Goal: Transaction & Acquisition: Purchase product/service

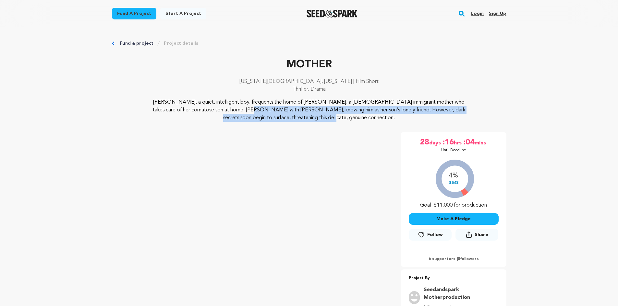
click at [137, 110] on div "[PERSON_NAME], a quiet, intelligent boy, frequents the home of [PERSON_NAME], a…" at bounding box center [309, 110] width 394 height 23
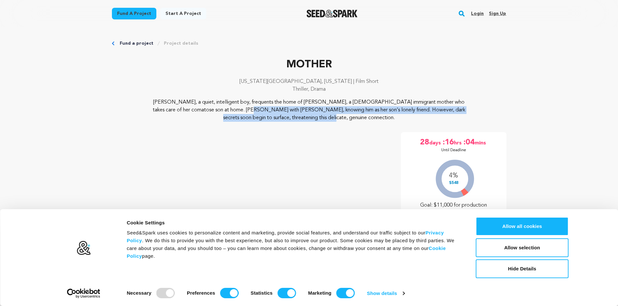
click at [137, 110] on div "[PERSON_NAME], a quiet, intelligent boy, frequents the home of [PERSON_NAME], a…" at bounding box center [309, 110] width 394 height 23
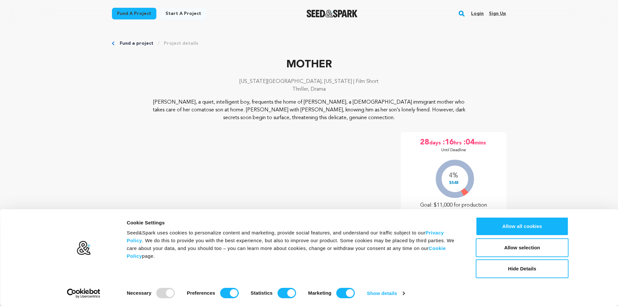
click at [134, 105] on div "Pierre, a quiet, intelligent boy, frequents the home of Helen, a Chinese immigr…" at bounding box center [309, 110] width 394 height 23
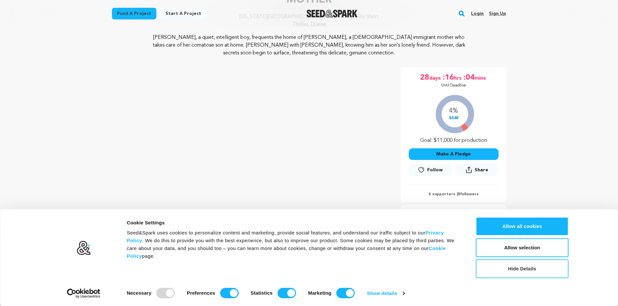
click at [521, 274] on button "Hide Details" at bounding box center [522, 269] width 93 height 19
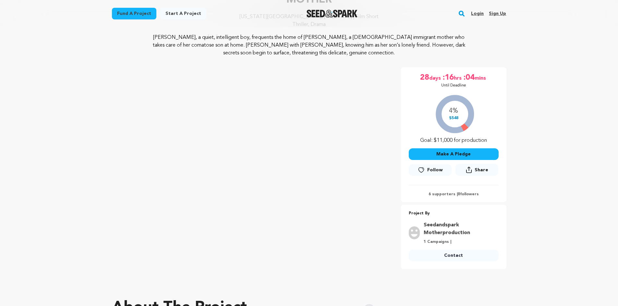
drag, startPoint x: 458, startPoint y: 240, endPoint x: 458, endPoint y: 220, distance: 20.1
click at [458, 220] on div "Project By Seedandspark Motherproduction 1 Campaigns | Contact Contact" at bounding box center [453, 237] width 105 height 54
drag, startPoint x: 141, startPoint y: 42, endPoint x: 143, endPoint y: 52, distance: 10.2
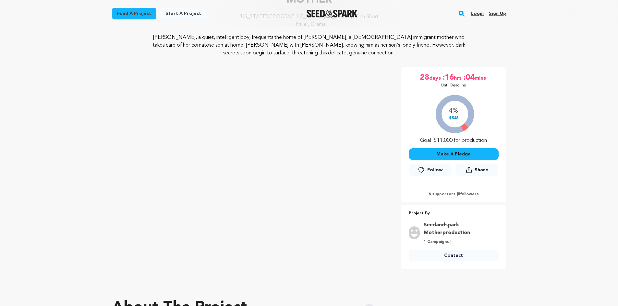
click at [144, 50] on div "[PERSON_NAME], a quiet, intelligent boy, frequents the home of [PERSON_NAME], a…" at bounding box center [309, 45] width 394 height 23
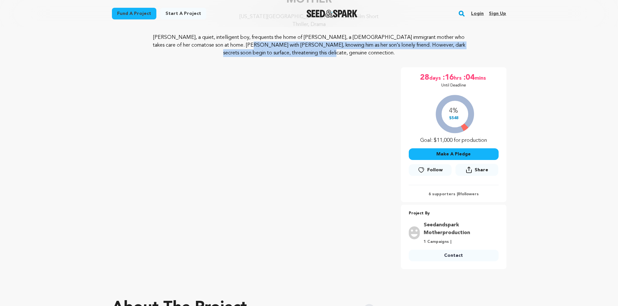
click at [142, 49] on div "[PERSON_NAME], a quiet, intelligent boy, frequents the home of [PERSON_NAME], a…" at bounding box center [309, 45] width 394 height 23
drag, startPoint x: 141, startPoint y: 44, endPoint x: 517, endPoint y: 45, distance: 376.4
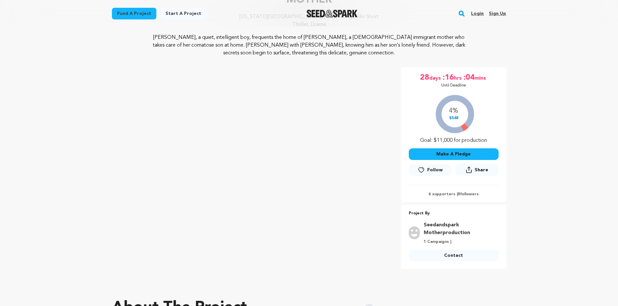
click at [456, 153] on button "Make A Pledge" at bounding box center [453, 154] width 90 height 12
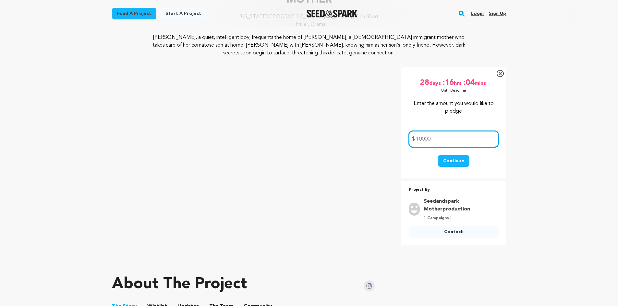
type input "10000"
drag, startPoint x: 511, startPoint y: 163, endPoint x: 514, endPoint y: 160, distance: 4.6
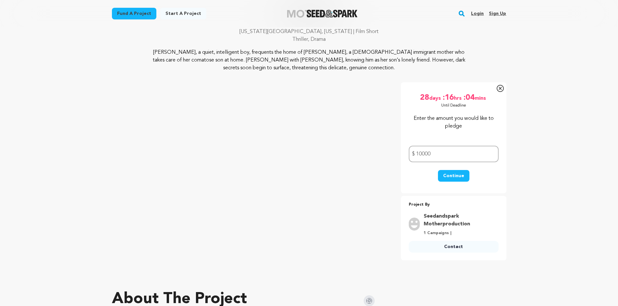
scroll to position [32, 0]
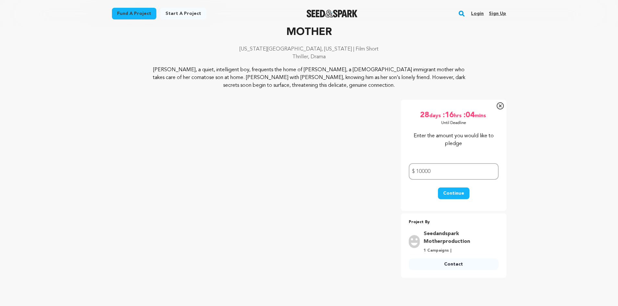
click at [443, 192] on button "Continue" at bounding box center [453, 194] width 31 height 12
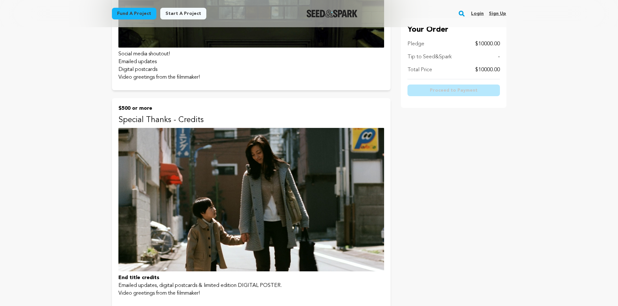
scroll to position [454, 0]
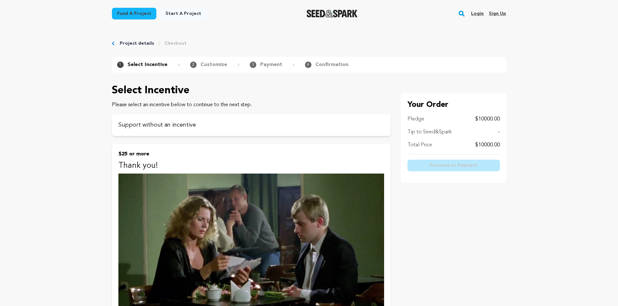
scroll to position [0, 0]
click at [139, 42] on link "Project details" at bounding box center [137, 43] width 34 height 6
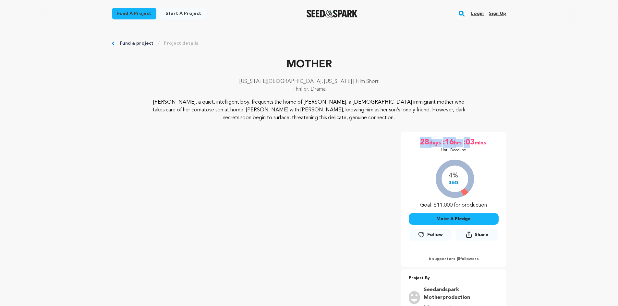
drag, startPoint x: 471, startPoint y: 151, endPoint x: 396, endPoint y: 138, distance: 75.6
click at [396, 138] on div "MOTHER New York City, New York | Film Short Thriller, Drama Project By Seedands…" at bounding box center [309, 233] width 394 height 202
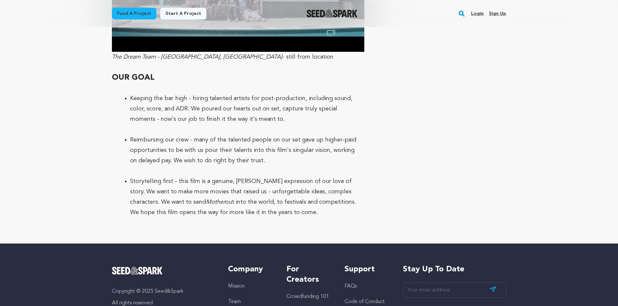
scroll to position [1852, 0]
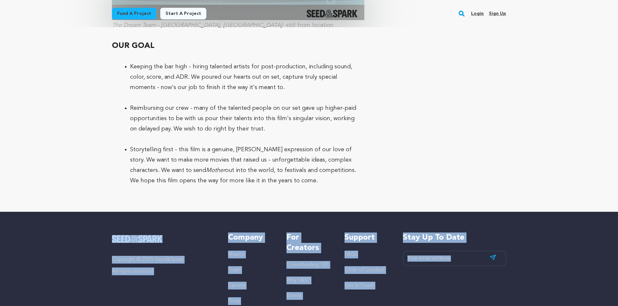
drag, startPoint x: 512, startPoint y: 281, endPoint x: 81, endPoint y: 198, distance: 439.2
click at [81, 212] on div "Copyright © 2025 Seed&Spark All rights reserved Company Mission Team Careers Pr…" at bounding box center [309, 297] width 618 height 171
drag, startPoint x: 77, startPoint y: 201, endPoint x: 465, endPoint y: 287, distance: 397.8
click at [465, 287] on div "Copyright © 2025 Seed&Spark All rights reserved Company Mission Team Careers Pr…" at bounding box center [309, 297] width 618 height 171
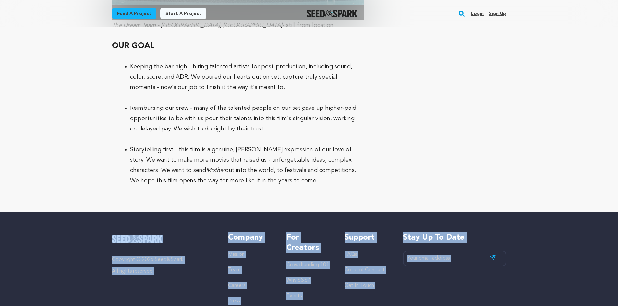
click at [465, 287] on div "Stay up to date Subscribe" at bounding box center [454, 285] width 103 height 104
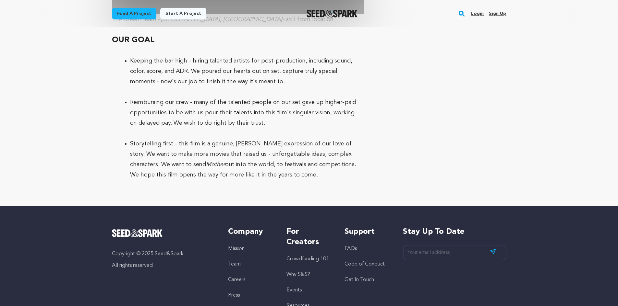
scroll to position [1898, 0]
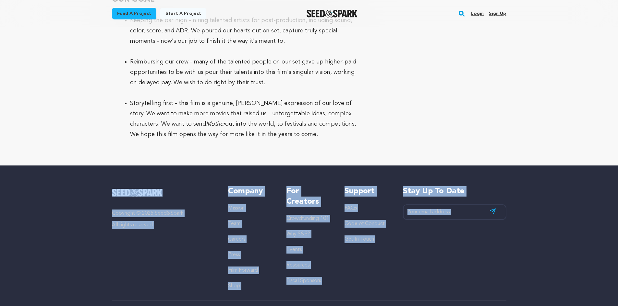
drag, startPoint x: 534, startPoint y: 286, endPoint x: 60, endPoint y: 149, distance: 493.4
click at [60, 166] on div "Copyright © 2025 Seed&Spark All rights reserved Company Mission Team Careers Pr…" at bounding box center [309, 251] width 618 height 171
drag, startPoint x: 60, startPoint y: 149, endPoint x: 569, endPoint y: 281, distance: 526.3
click at [569, 281] on div "Copyright © 2025 Seed&Spark All rights reserved Company Mission Team Careers Pr…" at bounding box center [309, 251] width 618 height 171
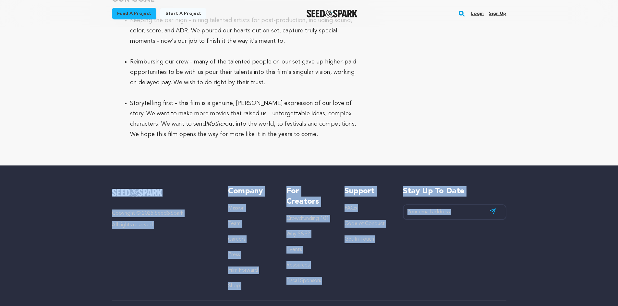
click at [561, 279] on div "Copyright © 2025 Seed&Spark All rights reserved Company Mission Team Careers Pr…" at bounding box center [309, 251] width 618 height 171
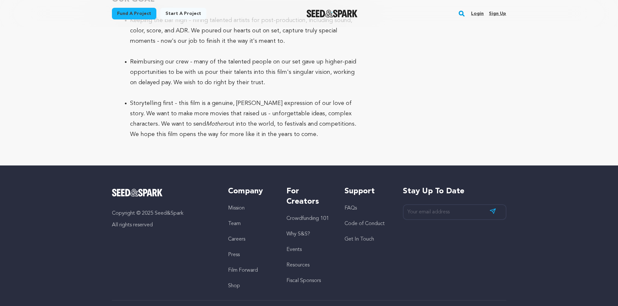
click at [356, 206] on link "FAQs" at bounding box center [350, 208] width 12 height 5
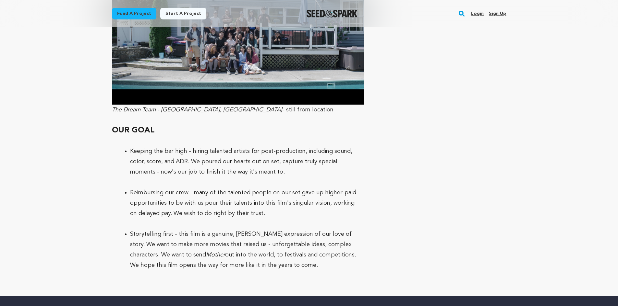
click at [226, 188] on li "Reimbursing our crew - many of the talented people on our set gave up higher-pa…" at bounding box center [243, 203] width 227 height 31
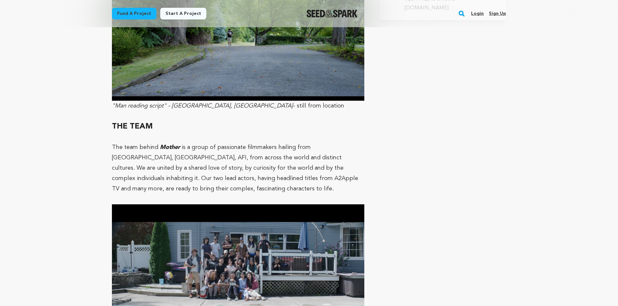
scroll to position [1540, 0]
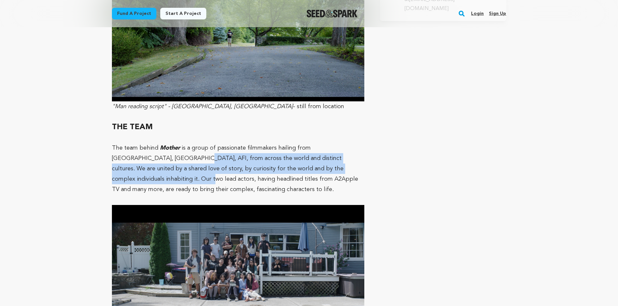
drag, startPoint x: 138, startPoint y: 130, endPoint x: 336, endPoint y: 140, distance: 198.3
click at [336, 143] on p "The team behind Mother is a group of passionate filmmakers hailing from Columbi…" at bounding box center [238, 169] width 253 height 52
drag, startPoint x: 337, startPoint y: 140, endPoint x: 126, endPoint y: 130, distance: 211.6
click at [126, 143] on p "The team behind Mother is a group of passionate filmmakers hailing from Columbi…" at bounding box center [238, 169] width 253 height 52
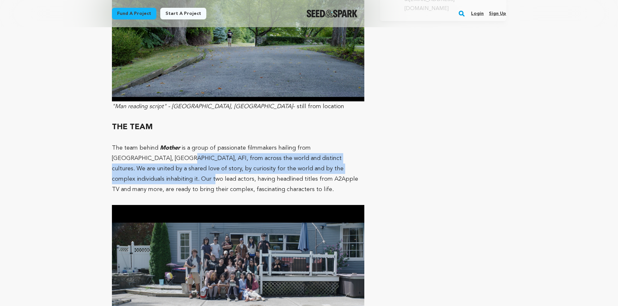
click at [126, 143] on p "The team behind Mother is a group of passionate filmmakers hailing from Columbi…" at bounding box center [238, 169] width 253 height 52
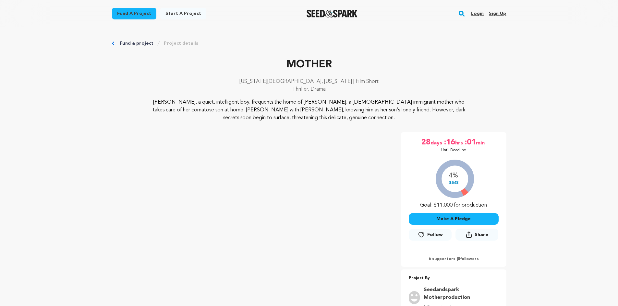
scroll to position [0, 0]
click at [303, 114] on p "[PERSON_NAME], a quiet, intelligent boy, frequents the home of [PERSON_NAME], a…" at bounding box center [308, 110] width 315 height 23
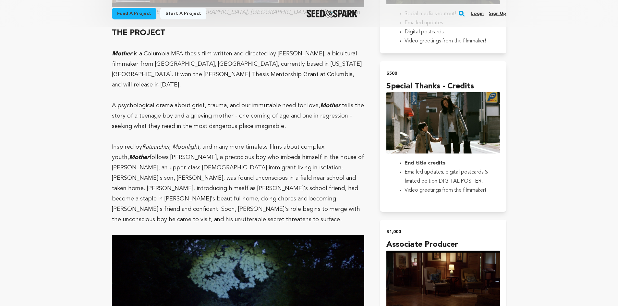
scroll to position [778, 0]
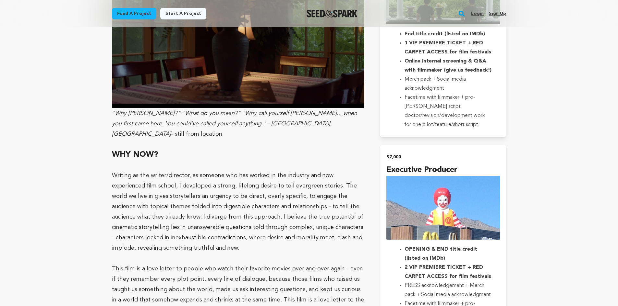
scroll to position [1264, 0]
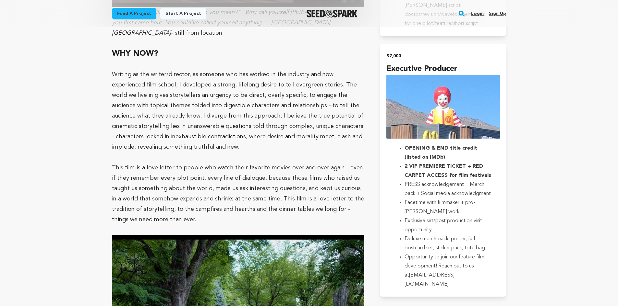
drag, startPoint x: 435, startPoint y: 229, endPoint x: 563, endPoint y: 180, distance: 137.2
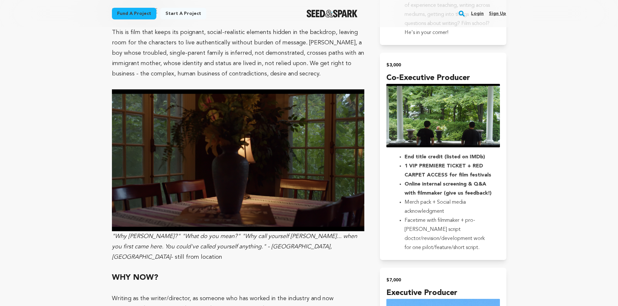
scroll to position [1037, 0]
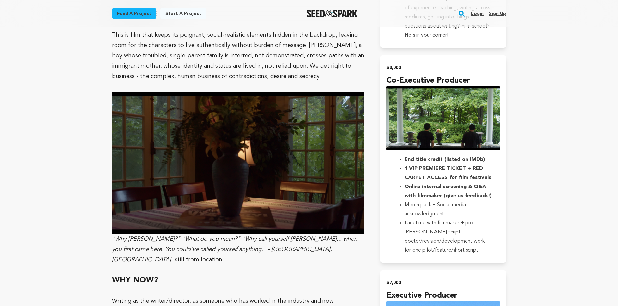
drag, startPoint x: 524, startPoint y: 249, endPoint x: 530, endPoint y: 80, distance: 169.0
click at [530, 80] on main "Fund a project Start a project Search Login Sign up Start a project" at bounding box center [309, 80] width 618 height 2235
drag, startPoint x: 525, startPoint y: 247, endPoint x: 522, endPoint y: 82, distance: 165.7
click at [522, 82] on main "Fund a project Start a project Search Login Sign up Start a project" at bounding box center [309, 80] width 618 height 2235
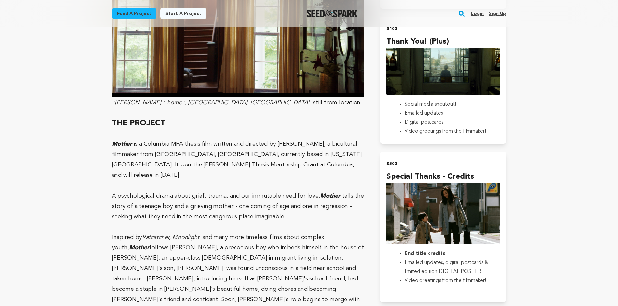
scroll to position [551, 0]
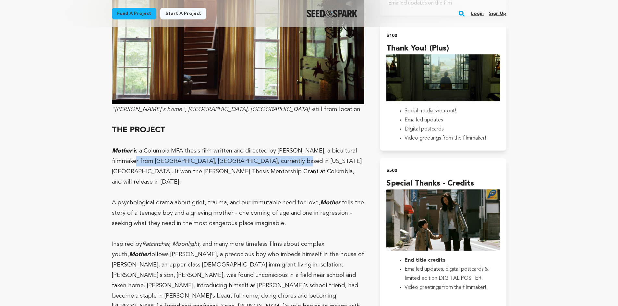
drag, startPoint x: 281, startPoint y: 161, endPoint x: 139, endPoint y: 162, distance: 142.0
click at [139, 162] on p "Mother is a Columbia MFA thesis film written and directed by Mengyuan Li, a bic…" at bounding box center [238, 166] width 253 height 41
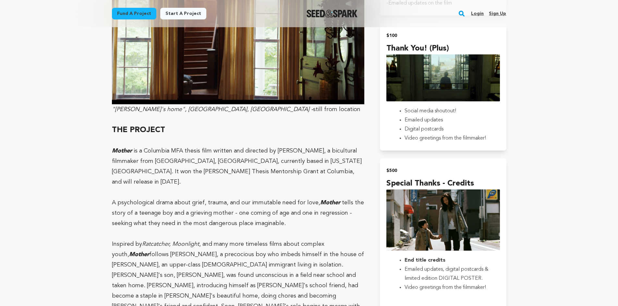
click at [165, 201] on p "A psychological drama about grief, trauma, and our immutable need for love, Mot…" at bounding box center [238, 213] width 253 height 31
drag, startPoint x: 125, startPoint y: 204, endPoint x: 267, endPoint y: 205, distance: 142.3
click at [267, 205] on p "A psychological drama about grief, trauma, and our immutable need for love, Mot…" at bounding box center [238, 213] width 253 height 31
drag, startPoint x: 267, startPoint y: 205, endPoint x: 132, endPoint y: 208, distance: 135.2
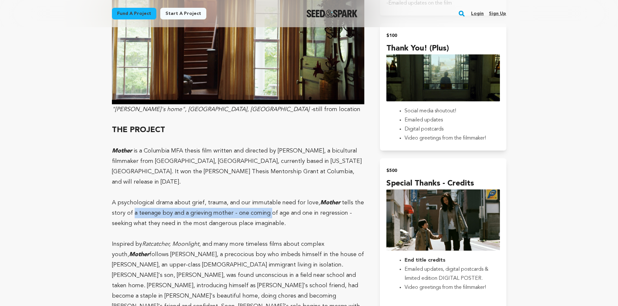
click at [132, 208] on p "A psychological drama about grief, trauma, and our immutable need for love, Mot…" at bounding box center [238, 213] width 253 height 31
drag, startPoint x: 128, startPoint y: 205, endPoint x: 261, endPoint y: 206, distance: 132.9
click at [261, 206] on p "A psychological drama about grief, trauma, and our immutable need for love, Mot…" at bounding box center [238, 213] width 253 height 31
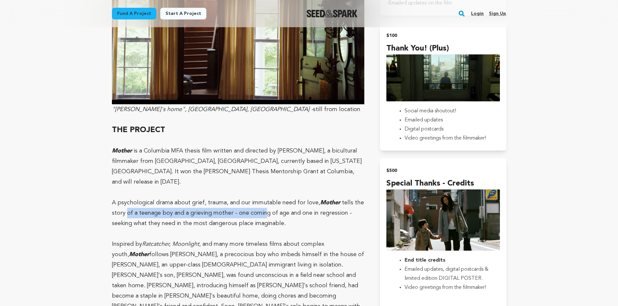
drag, startPoint x: 262, startPoint y: 205, endPoint x: 127, endPoint y: 204, distance: 134.5
click at [127, 204] on p "A psychological drama about grief, trauma, and our immutable need for love, Mot…" at bounding box center [238, 213] width 253 height 31
drag, startPoint x: 95, startPoint y: 202, endPoint x: 100, endPoint y: 211, distance: 10.2
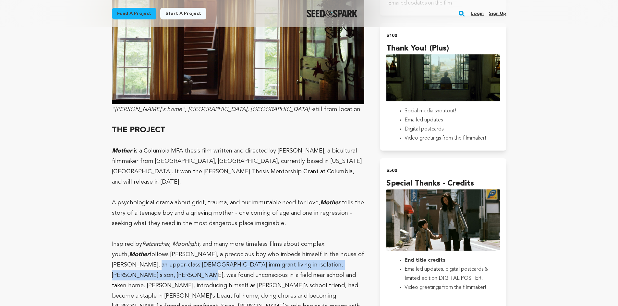
drag, startPoint x: 108, startPoint y: 253, endPoint x: 111, endPoint y: 262, distance: 9.6
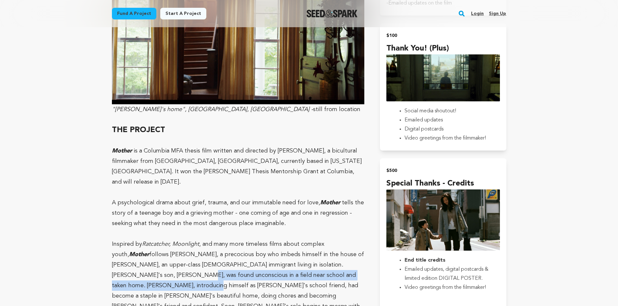
drag, startPoint x: 109, startPoint y: 272, endPoint x: 109, endPoint y: 264, distance: 8.8
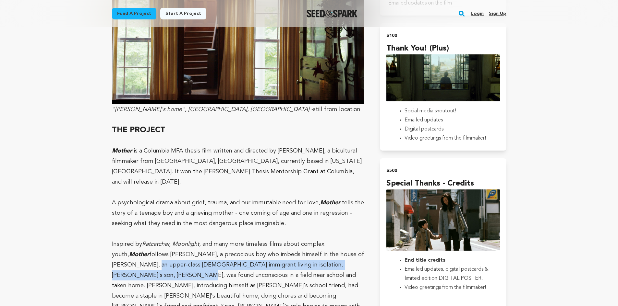
drag, startPoint x: 105, startPoint y: 259, endPoint x: 108, endPoint y: 266, distance: 7.4
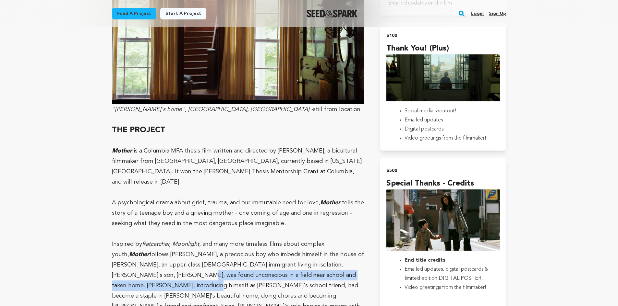
drag, startPoint x: 104, startPoint y: 269, endPoint x: 106, endPoint y: 275, distance: 6.5
drag, startPoint x: 105, startPoint y: 270, endPoint x: 110, endPoint y: 272, distance: 4.9
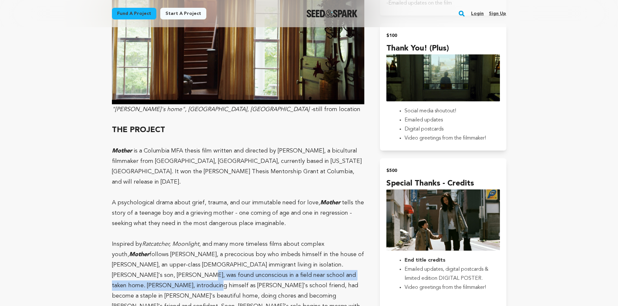
drag, startPoint x: 105, startPoint y: 266, endPoint x: 104, endPoint y: 274, distance: 7.5
drag, startPoint x: 99, startPoint y: 267, endPoint x: 104, endPoint y: 276, distance: 10.0
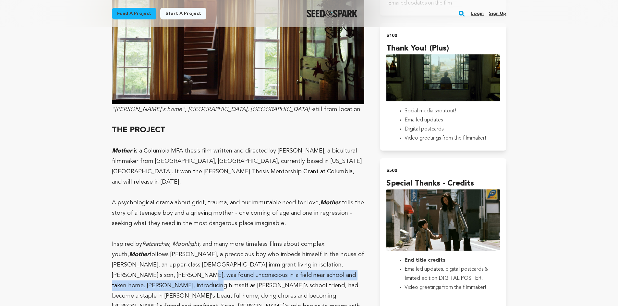
drag, startPoint x: 100, startPoint y: 267, endPoint x: 102, endPoint y: 278, distance: 11.6
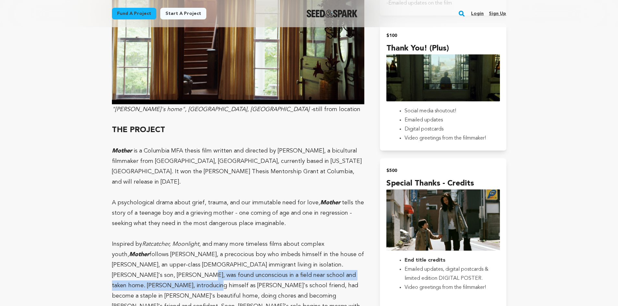
drag, startPoint x: 100, startPoint y: 272, endPoint x: 100, endPoint y: 261, distance: 11.4
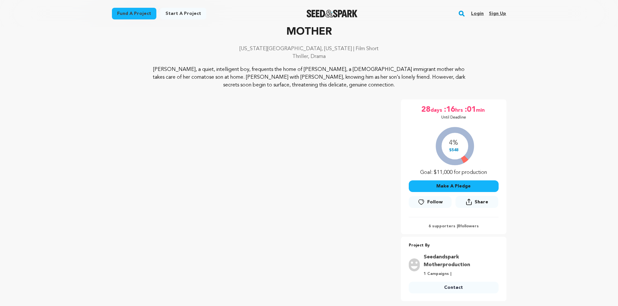
scroll to position [0, 0]
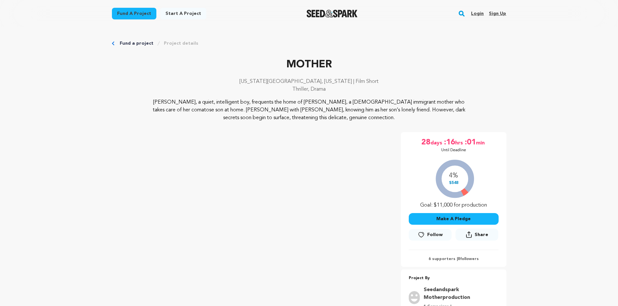
click at [464, 258] on p "6 supporters | 8 followers" at bounding box center [453, 259] width 90 height 5
drag, startPoint x: 488, startPoint y: 260, endPoint x: 510, endPoint y: 244, distance: 27.6
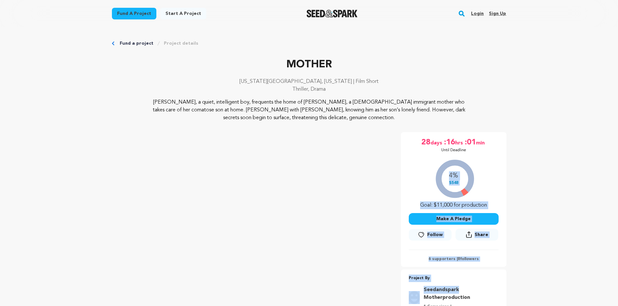
drag, startPoint x: 534, startPoint y: 290, endPoint x: 551, endPoint y: 184, distance: 107.1
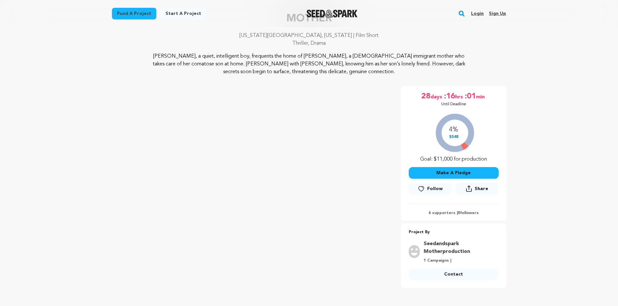
scroll to position [65, 0]
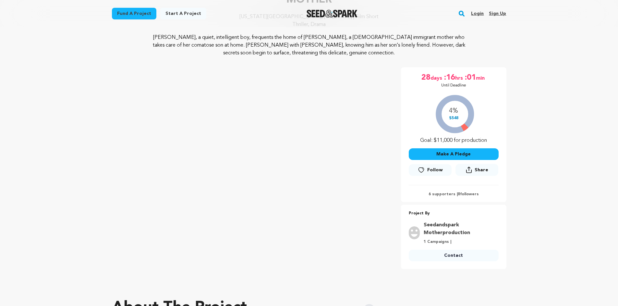
drag, startPoint x: 526, startPoint y: 244, endPoint x: 544, endPoint y: 94, distance: 150.5
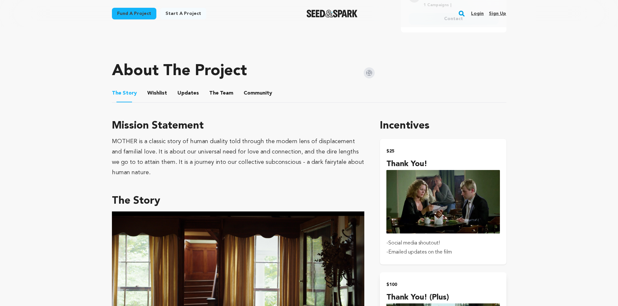
scroll to position [292, 0]
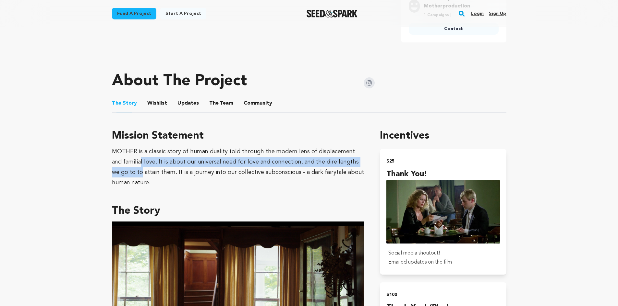
drag, startPoint x: 123, startPoint y: 169, endPoint x: 131, endPoint y: 159, distance: 12.9
click at [129, 160] on div "MOTHER is a classic story of human duality told through the modern lens of disp…" at bounding box center [238, 167] width 253 height 41
drag, startPoint x: 183, startPoint y: 166, endPoint x: 186, endPoint y: 165, distance: 3.7
click at [183, 166] on div "MOTHER is a classic story of human duality told through the modern lens of disp…" at bounding box center [238, 167] width 253 height 41
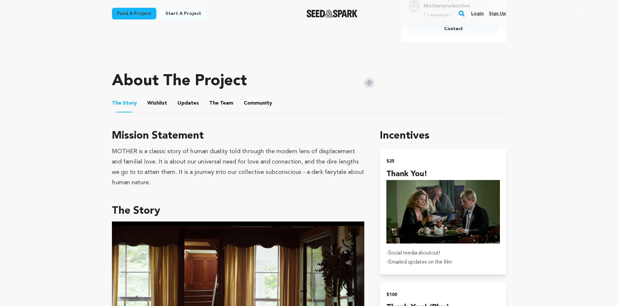
click at [216, 168] on div "MOTHER is a classic story of human duality told through the modern lens of disp…" at bounding box center [238, 167] width 253 height 41
click at [284, 172] on div "MOTHER is a classic story of human duality told through the modern lens of disp…" at bounding box center [238, 167] width 253 height 41
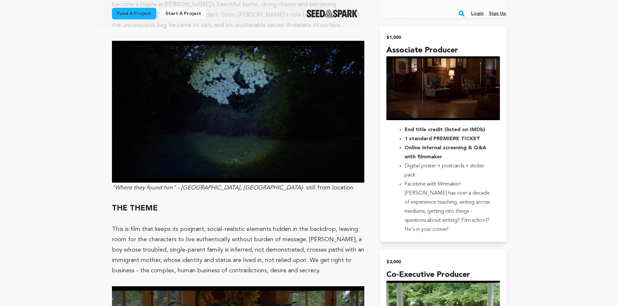
click at [521, 227] on main "Fund a project Start a project Search Login Sign up Start a project" at bounding box center [309, 274] width 618 height 2235
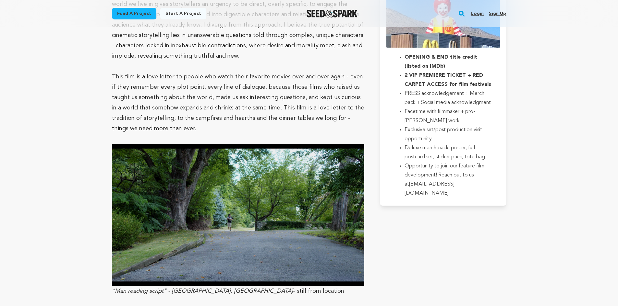
scroll to position [1362, 0]
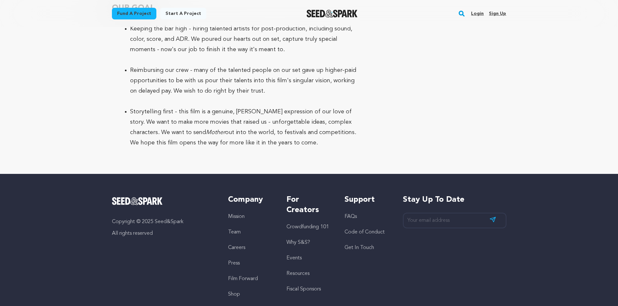
scroll to position [1898, 0]
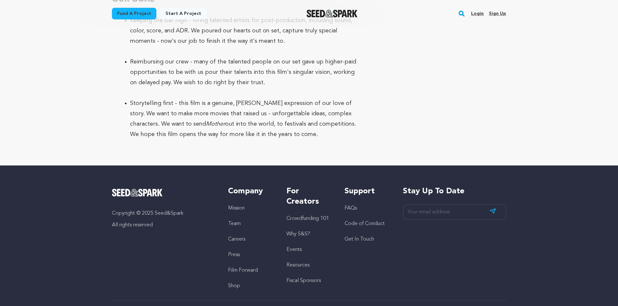
drag, startPoint x: 505, startPoint y: 228, endPoint x: 549, endPoint y: 167, distance: 76.1
click at [549, 167] on div "Copyright © 2025 Seed&Spark All rights reserved Company Mission Team Careers Pr…" at bounding box center [309, 251] width 618 height 171
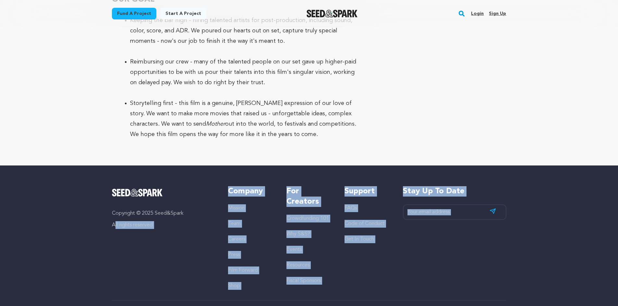
drag, startPoint x: 480, startPoint y: 239, endPoint x: 0, endPoint y: 188, distance: 482.8
click at [0, 188] on div "Copyright © 2025 Seed&Spark All rights reserved Company Mission Team Careers Pr…" at bounding box center [309, 251] width 618 height 171
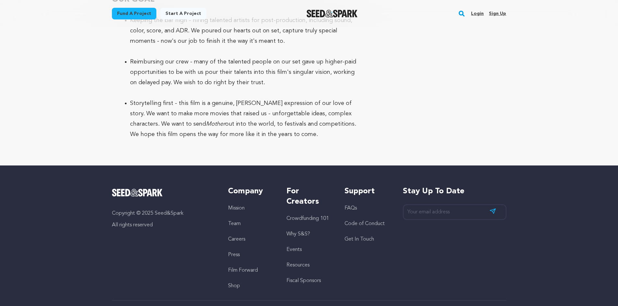
click at [19, 181] on div "Copyright © 2025 Seed&Spark All rights reserved Company Mission Team Careers Pr…" at bounding box center [309, 251] width 618 height 171
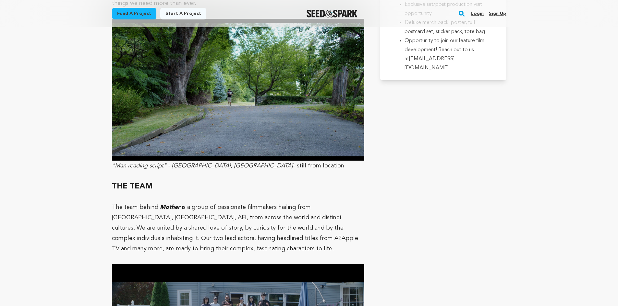
scroll to position [1477, 0]
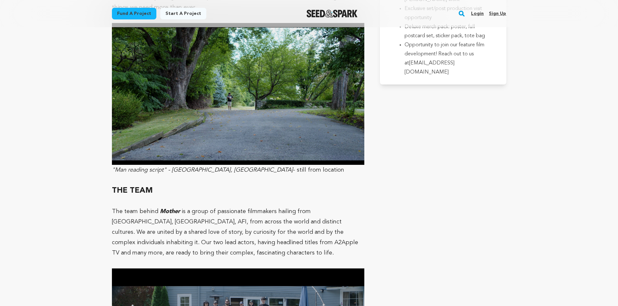
click at [500, 13] on link "Sign up" at bounding box center [497, 13] width 17 height 10
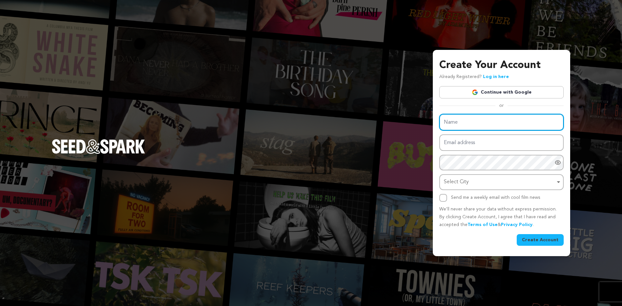
click at [497, 124] on input "Name" at bounding box center [502, 122] width 124 height 17
click at [509, 91] on link "Continue with Google" at bounding box center [502, 92] width 124 height 12
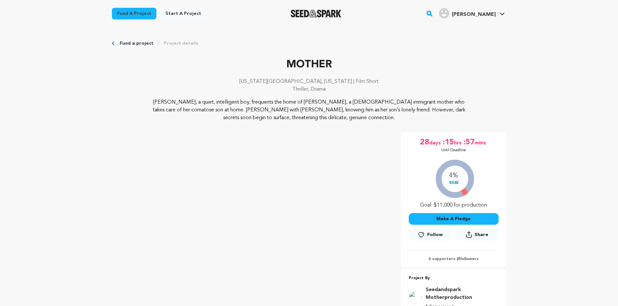
click at [474, 81] on link "Manage Account" at bounding box center [482, 85] width 73 height 14
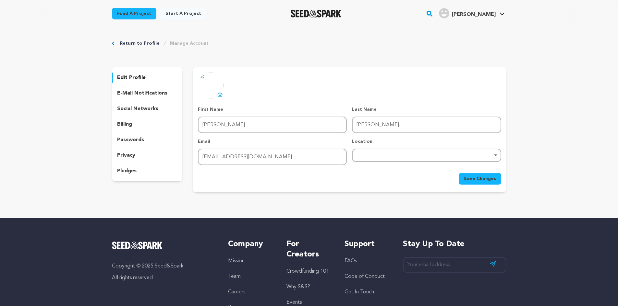
click at [132, 123] on div "billing" at bounding box center [147, 124] width 71 height 10
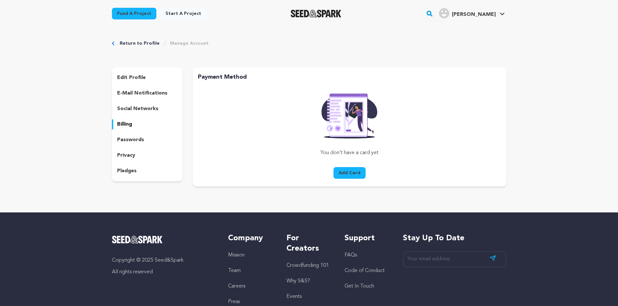
click at [352, 173] on button "Add Card" at bounding box center [349, 173] width 32 height 12
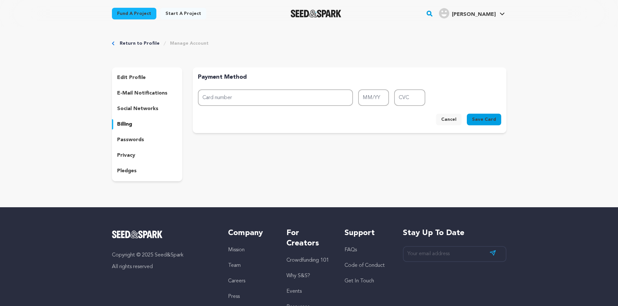
click at [138, 108] on p "social networks" at bounding box center [137, 109] width 41 height 8
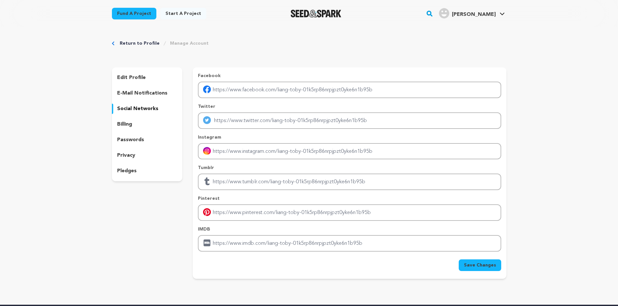
click at [146, 94] on p "e-mail notifications" at bounding box center [142, 93] width 50 height 8
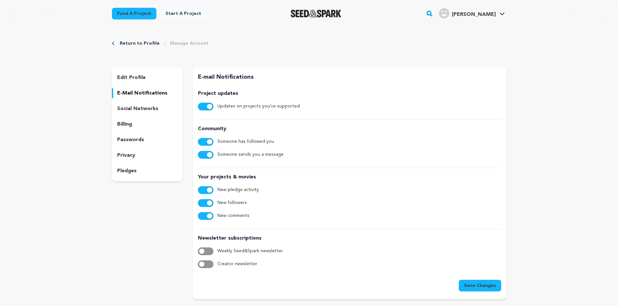
click at [133, 143] on p "passwords" at bounding box center [130, 140] width 27 height 8
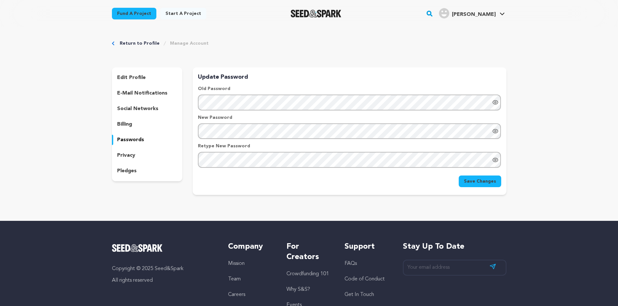
click at [133, 159] on p "privacy" at bounding box center [126, 156] width 18 height 8
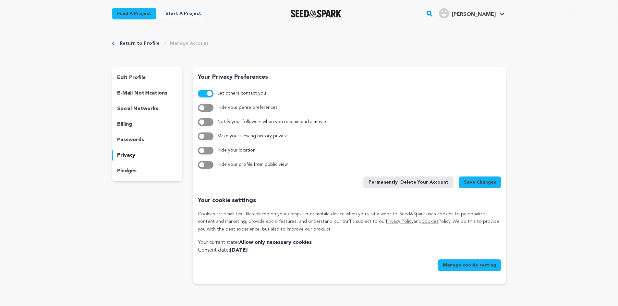
click at [133, 170] on p "pledges" at bounding box center [126, 171] width 19 height 8
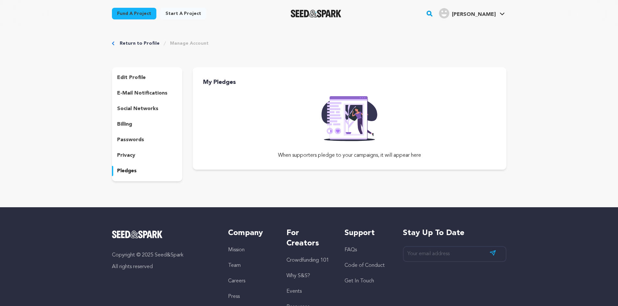
click at [143, 131] on div "edit profile e-mail notifications social networks billing passwords privacy ple…" at bounding box center [147, 124] width 71 height 114
click at [140, 89] on div "e-mail notifications" at bounding box center [147, 93] width 71 height 10
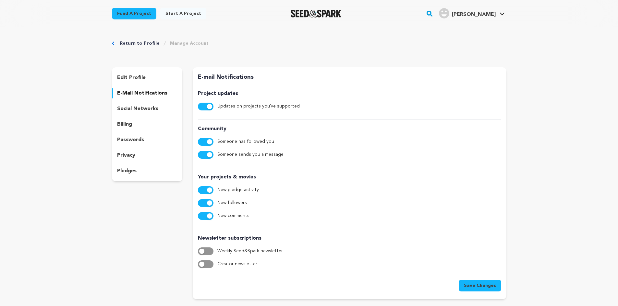
click at [138, 75] on p "edit profile" at bounding box center [131, 78] width 29 height 8
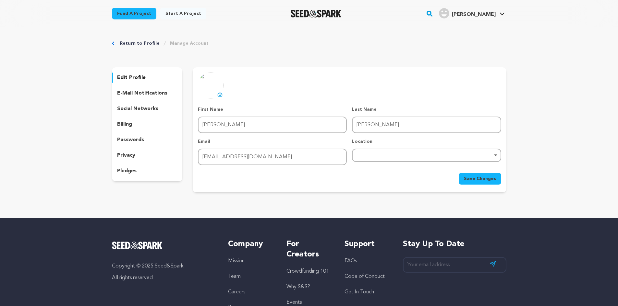
click at [129, 42] on link "Return to Profile" at bounding box center [140, 43] width 40 height 6
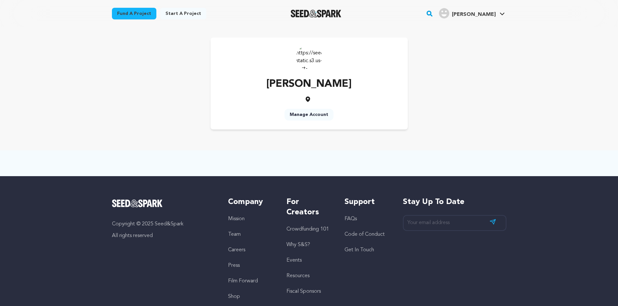
click at [37, 99] on main "Fund a project Start a project Search" at bounding box center [309, 174] width 618 height 348
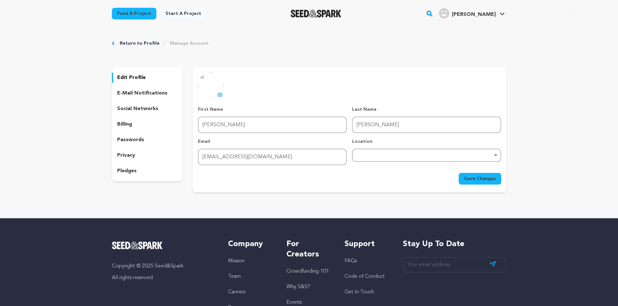
click at [42, 156] on div "Return to Profile Manage Account edit profile e-mail notifications social netwo…" at bounding box center [309, 117] width 618 height 181
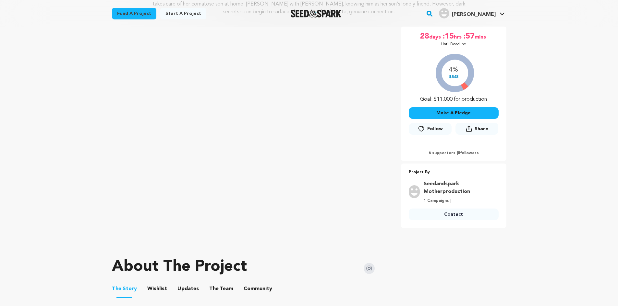
scroll to position [65, 0]
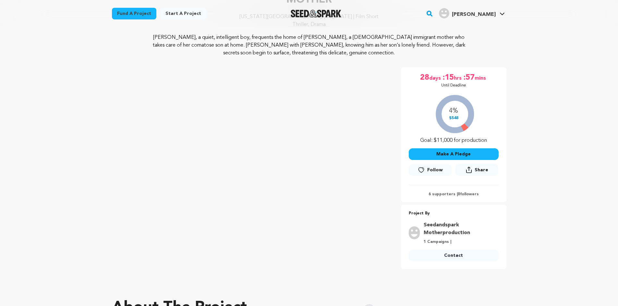
click at [455, 153] on button "Make A Pledge" at bounding box center [453, 154] width 90 height 12
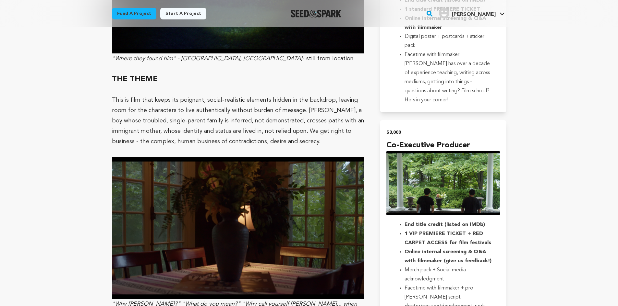
scroll to position [1070, 0]
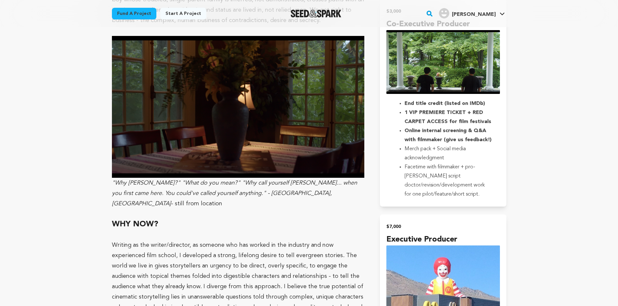
click at [558, 217] on main "Fund a project Start a project Search" at bounding box center [309, 35] width 618 height 2211
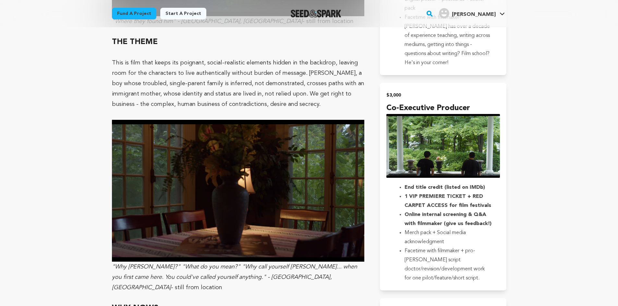
scroll to position [973, 0]
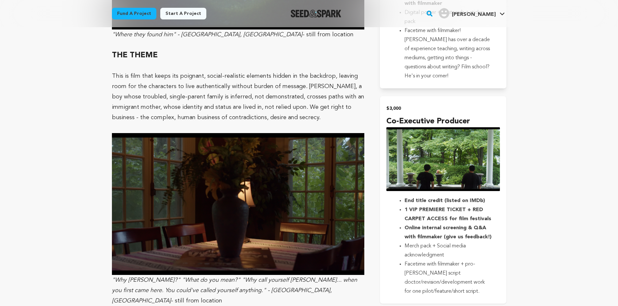
click at [472, 239] on strong "Online internal screening & Q&A with filmmaker (give us feedback!)" at bounding box center [447, 233] width 87 height 14
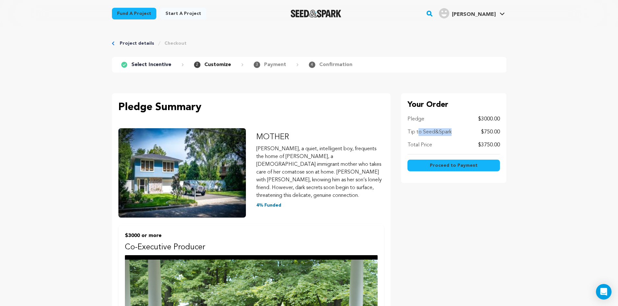
drag, startPoint x: 419, startPoint y: 131, endPoint x: 453, endPoint y: 131, distance: 33.7
click at [453, 131] on div "Tip to Seed&Spark $750.00" at bounding box center [453, 132] width 92 height 8
click at [455, 132] on div "Tip to Seed&Spark $750.00" at bounding box center [453, 132] width 92 height 8
click at [442, 133] on p "Tip to Seed&Spark" at bounding box center [429, 132] width 44 height 8
drag, startPoint x: 409, startPoint y: 133, endPoint x: 513, endPoint y: 132, distance: 104.1
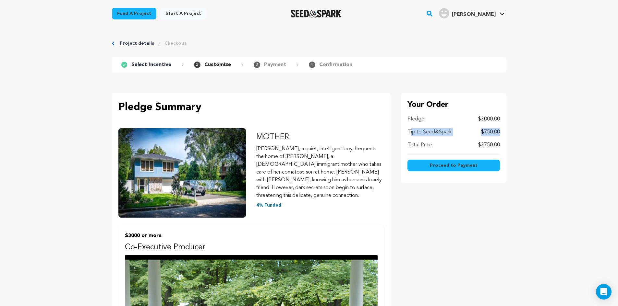
drag, startPoint x: 505, startPoint y: 133, endPoint x: 390, endPoint y: 125, distance: 116.0
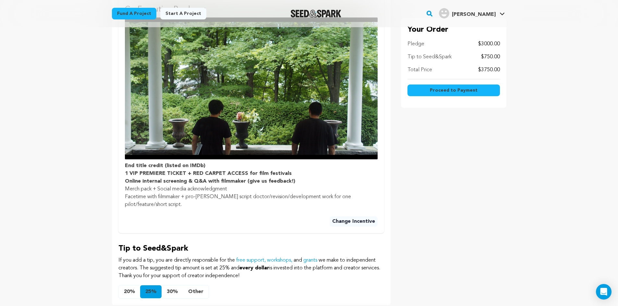
scroll to position [292, 0]
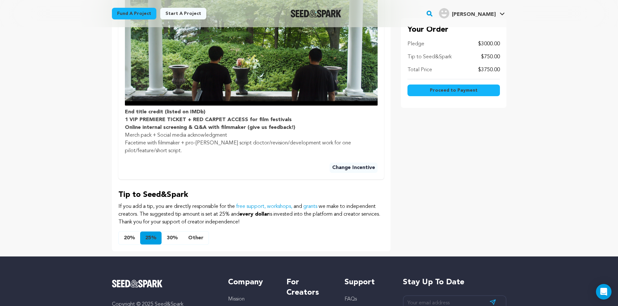
click at [197, 232] on button "Other" at bounding box center [196, 238] width 26 height 13
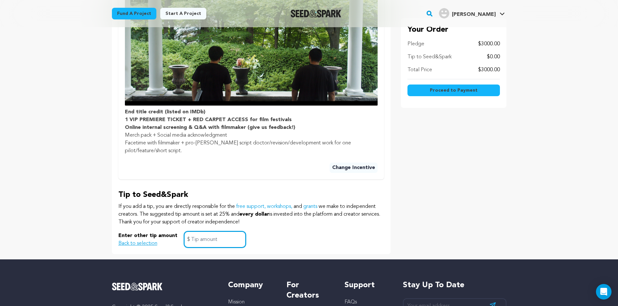
click at [225, 235] on input "text" at bounding box center [215, 239] width 62 height 17
click at [438, 177] on div "Your Order Pledge $3000.00 Tip to Seed&Spark $30.00 Total Price $3030.00 Procee…" at bounding box center [453, 28] width 105 height 453
click at [137, 208] on p "If you add a tip, you are directly responsible for the free support, workshops,…" at bounding box center [251, 214] width 266 height 23
click at [290, 220] on div "Tip to Seed&Spark If you add a tip, you are directly responsible for the free s…" at bounding box center [251, 219] width 266 height 58
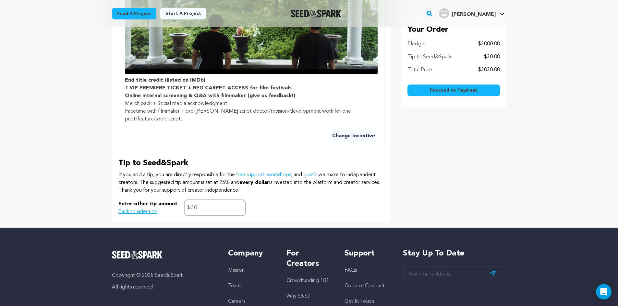
scroll to position [324, 0]
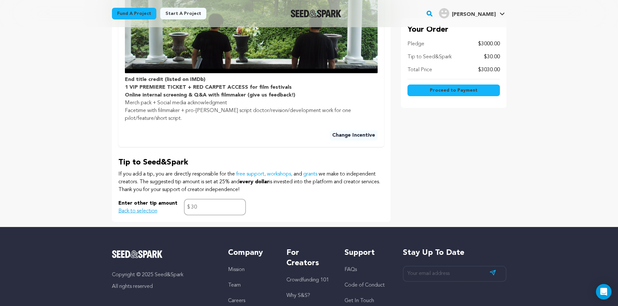
drag, startPoint x: 268, startPoint y: 179, endPoint x: 268, endPoint y: 169, distance: 9.7
click at [268, 171] on p "If you add a tip, you are directly responsible for the free support, workshops,…" at bounding box center [251, 182] width 266 height 23
drag, startPoint x: 265, startPoint y: 182, endPoint x: 269, endPoint y: 177, distance: 6.9
click at [268, 171] on p "If you add a tip, you are directly responsible for the free support, workshops,…" at bounding box center [251, 182] width 266 height 23
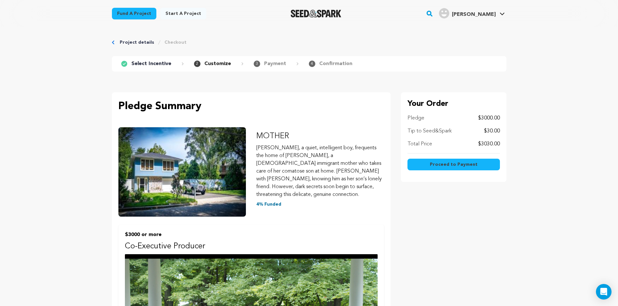
scroll to position [0, 0]
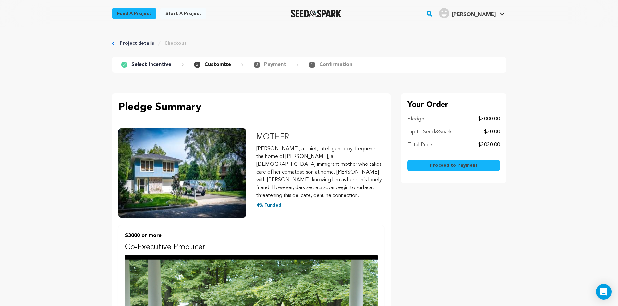
drag, startPoint x: 410, startPoint y: 206, endPoint x: 378, endPoint y: 190, distance: 35.8
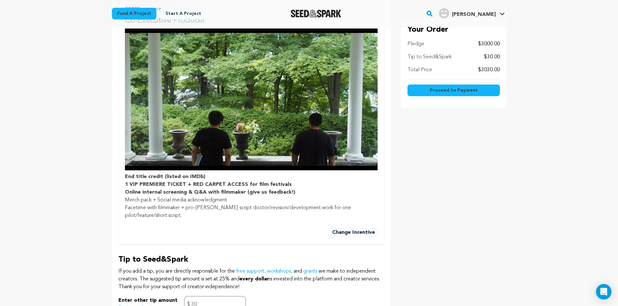
scroll to position [357, 0]
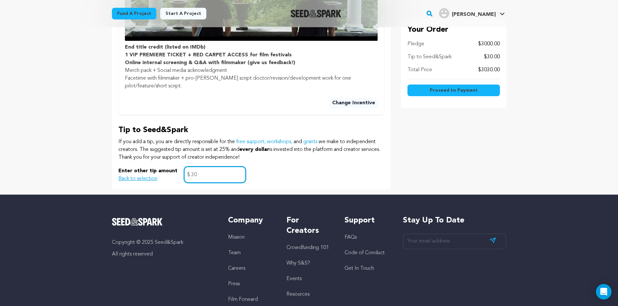
drag, startPoint x: 190, startPoint y: 168, endPoint x: 197, endPoint y: 168, distance: 7.1
click at [197, 168] on input "30" at bounding box center [215, 175] width 62 height 17
click at [200, 170] on input "30" at bounding box center [215, 175] width 62 height 17
type input "3"
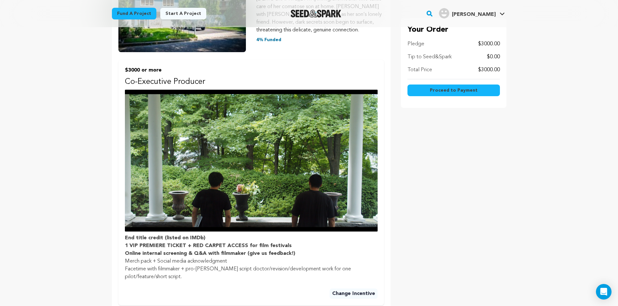
scroll to position [65, 0]
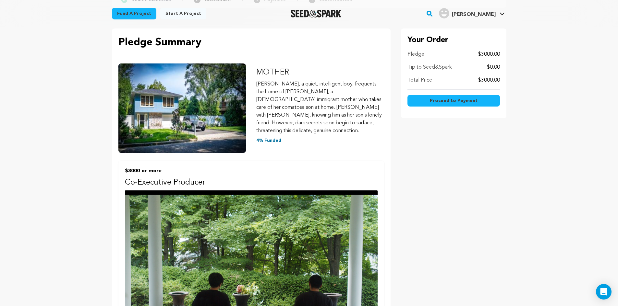
click at [460, 100] on span "Proceed to Payment" at bounding box center [454, 101] width 48 height 6
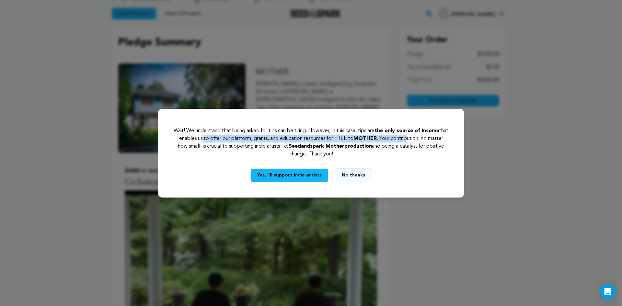
drag, startPoint x: 212, startPoint y: 139, endPoint x: 421, endPoint y: 141, distance: 208.5
click at [421, 141] on p "Wait! We understand that being asked for tips can be tiring. However, in this c…" at bounding box center [311, 142] width 275 height 31
drag, startPoint x: 421, startPoint y: 141, endPoint x: 208, endPoint y: 136, distance: 212.7
click at [208, 136] on p "Wait! We understand that being asked for tips can be tiring. However, in this c…" at bounding box center [311, 142] width 275 height 31
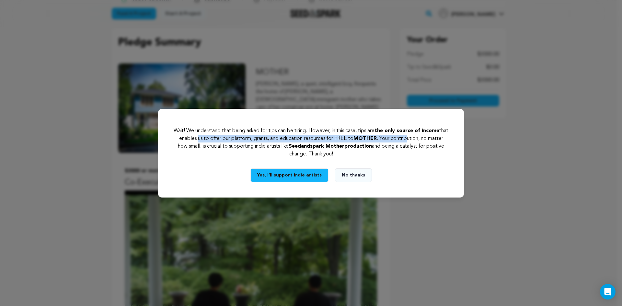
click at [208, 136] on p "Wait! We understand that being asked for tips can be tiring. However, in this c…" at bounding box center [311, 142] width 275 height 31
click at [306, 177] on button "Yes, I’ll support indie artists" at bounding box center [290, 176] width 78 height 14
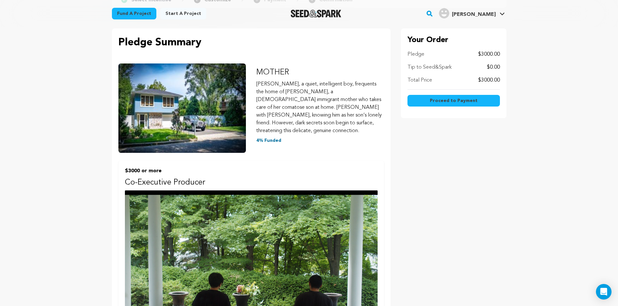
scroll to position [371, 0]
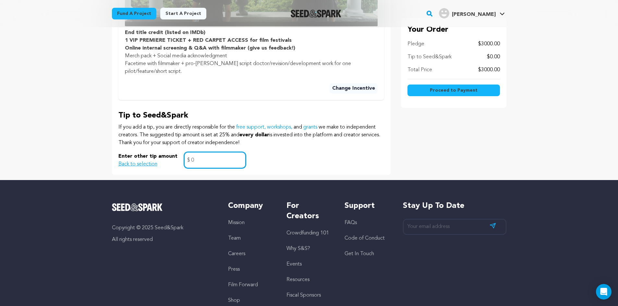
click at [196, 154] on input "0" at bounding box center [215, 160] width 62 height 17
drag, startPoint x: 193, startPoint y: 154, endPoint x: 186, endPoint y: 153, distance: 7.3
click at [186, 153] on div "0 $" at bounding box center [215, 160] width 62 height 17
type input "1"
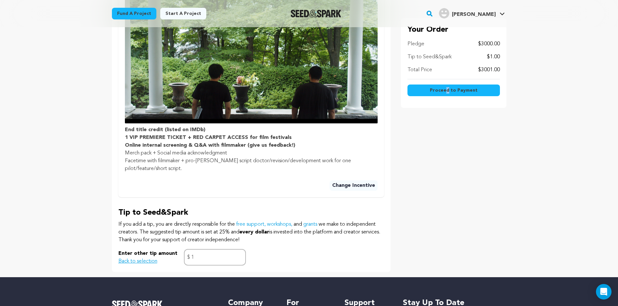
click at [447, 171] on div "Your Order Pledge $3000.00 Tip to Seed&Spark $1.00 Total Price $3001.00 Proceed…" at bounding box center [453, 45] width 105 height 453
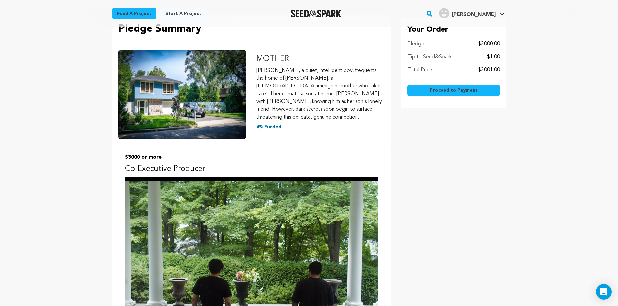
scroll to position [0, 0]
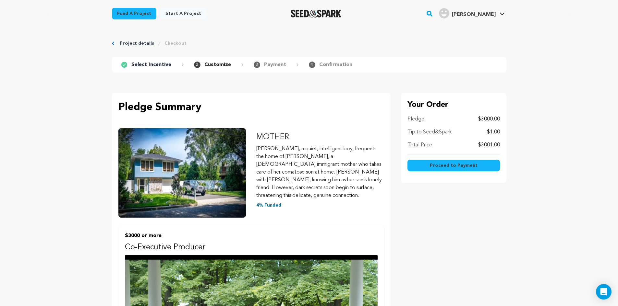
click at [444, 167] on span "Proceed to Payment" at bounding box center [454, 165] width 48 height 6
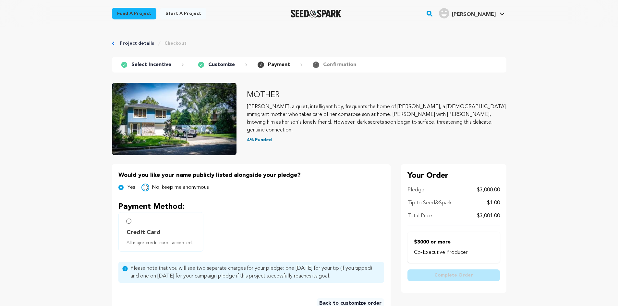
click at [147, 187] on input "No, keep me anonymous" at bounding box center [145, 187] width 5 height 5
radio input "true"
click at [52, 204] on main "Fund a project Start a project Search" at bounding box center [309, 246] width 618 height 492
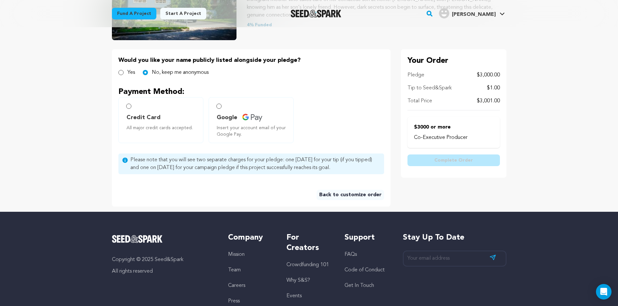
scroll to position [65, 0]
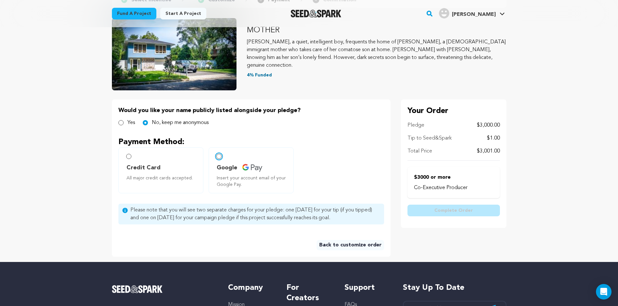
click at [219, 156] on input "Google Insert your account email of your Google Pay." at bounding box center [218, 156] width 5 height 5
click at [581, 130] on main "Fund a project Start a project Search" at bounding box center [309, 184] width 618 height 499
click at [95, 169] on main "Fund a project Start a project Search" at bounding box center [309, 184] width 618 height 499
drag, startPoint x: 359, startPoint y: 218, endPoint x: 336, endPoint y: 212, distance: 23.7
click at [336, 212] on span "Please note that you will see two separate charges for your pledge: one [DATE] …" at bounding box center [255, 215] width 250 height 16
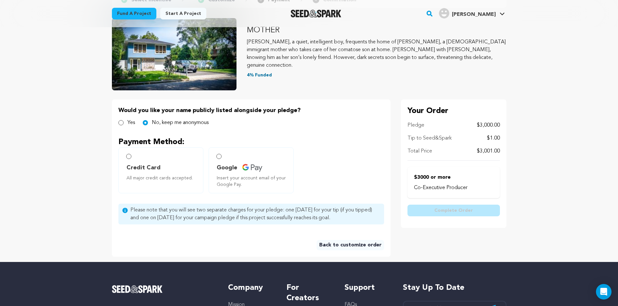
click at [336, 212] on span "Please note that you will see two separate charges for your pledge: one [DATE] …" at bounding box center [255, 215] width 250 height 16
drag, startPoint x: 334, startPoint y: 212, endPoint x: 359, endPoint y: 217, distance: 24.7
click at [359, 217] on span "Please note that you will see two separate charges for your pledge: one [DATE] …" at bounding box center [255, 215] width 250 height 16
click at [311, 215] on span "Please note that you will see two separate charges for your pledge: one [DATE] …" at bounding box center [255, 215] width 250 height 16
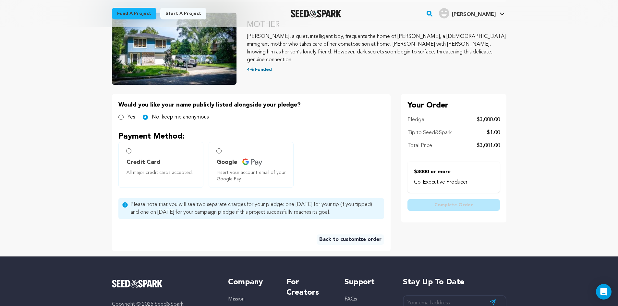
scroll to position [0, 0]
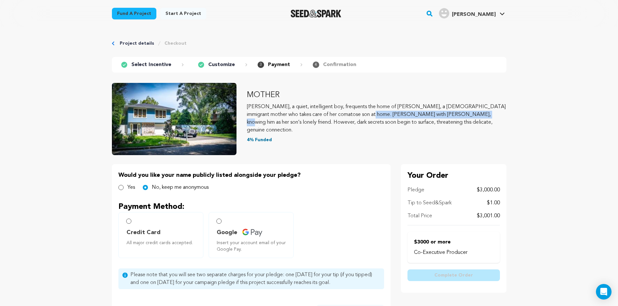
drag, startPoint x: 394, startPoint y: 117, endPoint x: 274, endPoint y: 115, distance: 119.6
click at [286, 115] on p "[PERSON_NAME], a quiet, intelligent boy, frequents the home of [PERSON_NAME], a…" at bounding box center [376, 118] width 259 height 31
drag, startPoint x: 274, startPoint y: 115, endPoint x: 399, endPoint y: 122, distance: 125.3
click at [399, 122] on p "[PERSON_NAME], a quiet, intelligent boy, frequents the home of [PERSON_NAME], a…" at bounding box center [376, 118] width 259 height 31
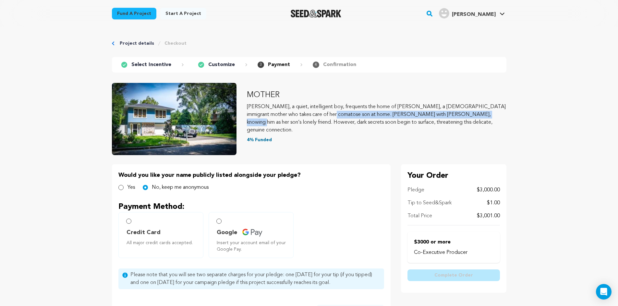
drag, startPoint x: 399, startPoint y: 122, endPoint x: 244, endPoint y: 120, distance: 155.0
click at [244, 120] on div "MOTHER [PERSON_NAME], a quiet, intelligent boy, frequents the home of [PERSON_N…" at bounding box center [309, 116] width 394 height 72
drag, startPoint x: 244, startPoint y: 120, endPoint x: 513, endPoint y: 117, distance: 269.1
click at [513, 117] on div "Project details Checkout 1 Select Incentive 2 Customize 3 Payment 4" at bounding box center [308, 177] width 415 height 300
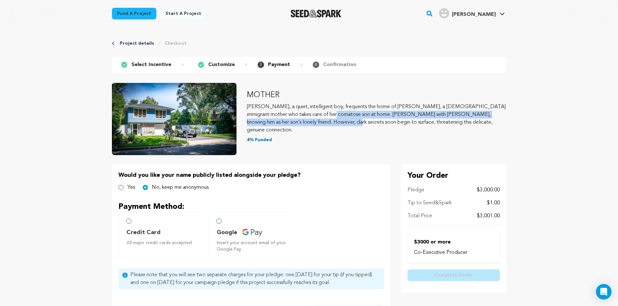
click at [513, 117] on div "Project details Checkout 1 Select Incentive 2 Customize 3 Payment 4" at bounding box center [308, 177] width 415 height 300
drag, startPoint x: 505, startPoint y: 118, endPoint x: 509, endPoint y: 111, distance: 8.4
click at [509, 111] on div "Project details Checkout 1 Select Incentive 2 Customize 3 Payment 4" at bounding box center [308, 177] width 415 height 300
click at [510, 117] on div "Project details Checkout 1 Select Incentive 2 Customize 3 Payment 4" at bounding box center [308, 177] width 415 height 300
drag, startPoint x: 513, startPoint y: 117, endPoint x: 533, endPoint y: 103, distance: 24.6
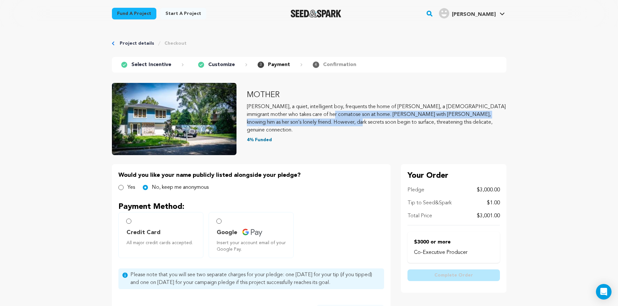
click at [533, 103] on main "Fund a project Start a project Search" at bounding box center [309, 249] width 618 height 499
click at [523, 121] on main "Fund a project Start a project Search" at bounding box center [309, 249] width 618 height 499
drag, startPoint x: 517, startPoint y: 117, endPoint x: 539, endPoint y: 105, distance: 25.1
click at [539, 105] on main "Fund a project Start a project Search" at bounding box center [309, 249] width 618 height 499
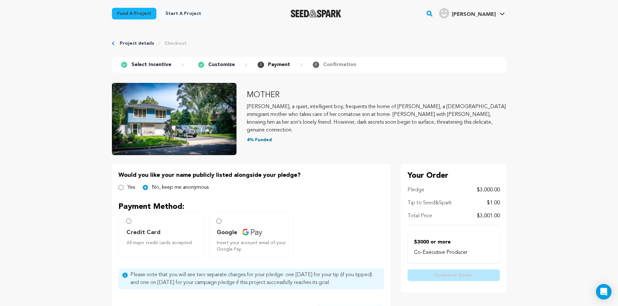
click at [507, 133] on div "Project details Checkout 1 Select Incentive 2 Customize 3 Payment 4" at bounding box center [308, 177] width 415 height 300
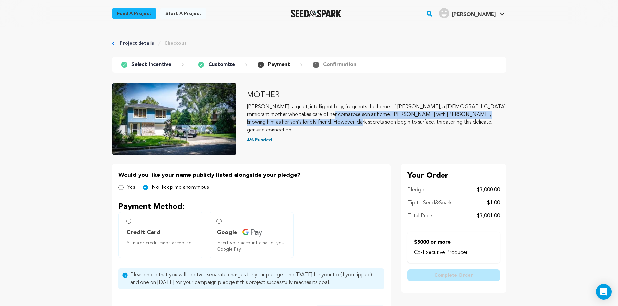
drag, startPoint x: 509, startPoint y: 117, endPoint x: 530, endPoint y: 97, distance: 29.4
click at [522, 106] on main "Fund a project Start a project Search" at bounding box center [309, 249] width 618 height 499
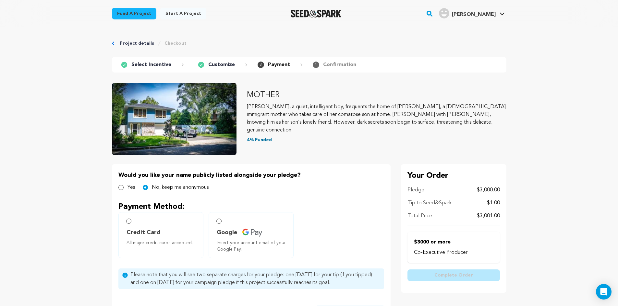
click at [514, 129] on div "Project details Checkout 1 Select Incentive 2 Customize 3 Payment 4" at bounding box center [308, 177] width 415 height 300
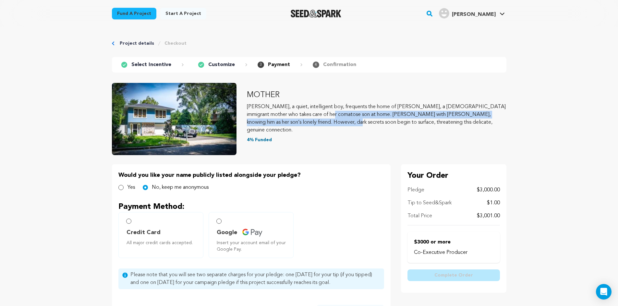
drag, startPoint x: 515, startPoint y: 122, endPoint x: 537, endPoint y: 110, distance: 25.3
click at [524, 110] on main "Fund a project Start a project Search" at bounding box center [309, 249] width 618 height 499
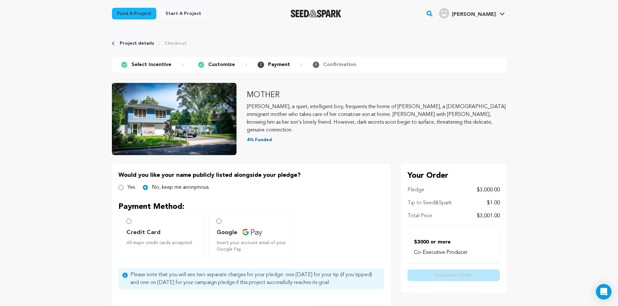
drag, startPoint x: 530, startPoint y: 163, endPoint x: 527, endPoint y: 160, distance: 4.2
click at [530, 164] on main "Fund a project Start a project Search" at bounding box center [309, 249] width 618 height 499
drag, startPoint x: 513, startPoint y: 116, endPoint x: 535, endPoint y: 120, distance: 21.8
click at [519, 113] on main "Fund a project Start a project Search" at bounding box center [309, 249] width 618 height 499
click at [547, 233] on main "Fund a project Start a project Search" at bounding box center [309, 249] width 618 height 499
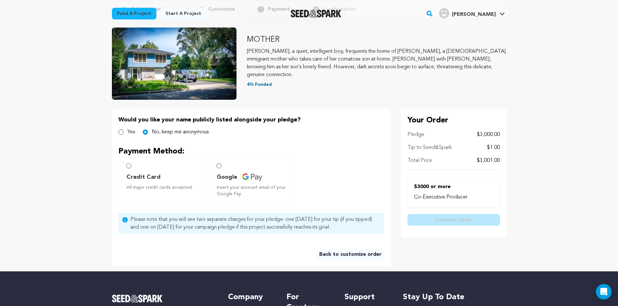
scroll to position [65, 0]
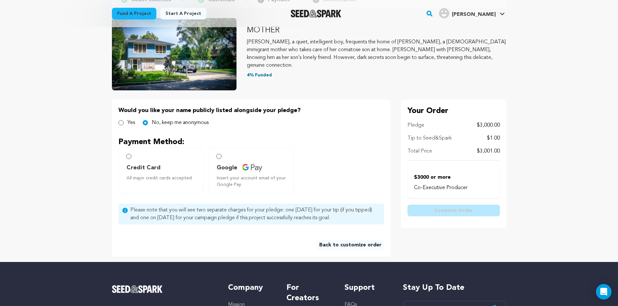
click at [53, 115] on main "Fund a project Start a project Search" at bounding box center [309, 184] width 618 height 499
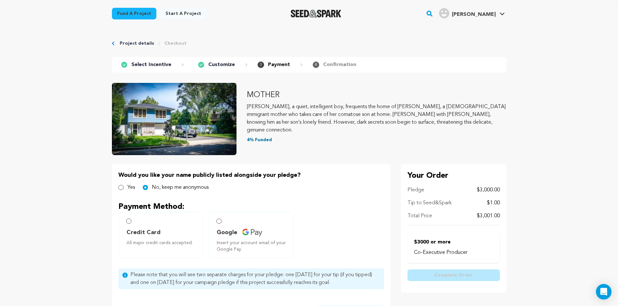
click at [137, 43] on link "Project details" at bounding box center [137, 43] width 34 height 6
click at [56, 103] on main "Fund a project Start a project Search" at bounding box center [309, 249] width 618 height 499
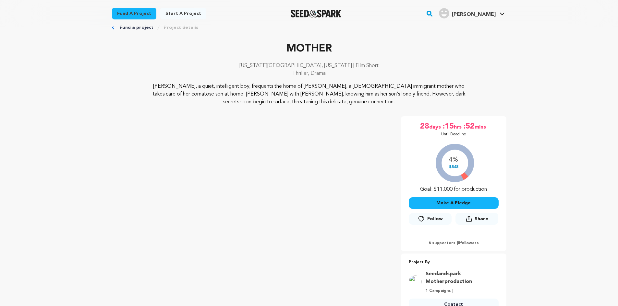
scroll to position [65, 0]
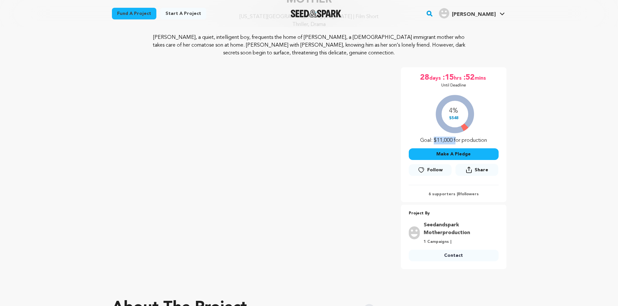
drag, startPoint x: 432, startPoint y: 143, endPoint x: 455, endPoint y: 142, distance: 22.1
click at [455, 142] on div "4% $548 Goal: $11,000 for production" at bounding box center [453, 118] width 90 height 54
click at [460, 142] on div "4% $548 Goal: $11,000 for production" at bounding box center [453, 118] width 90 height 54
drag, startPoint x: 454, startPoint y: 140, endPoint x: 432, endPoint y: 141, distance: 21.1
click at [432, 141] on div "4% $548 Goal: $11,000 for production" at bounding box center [453, 118] width 90 height 54
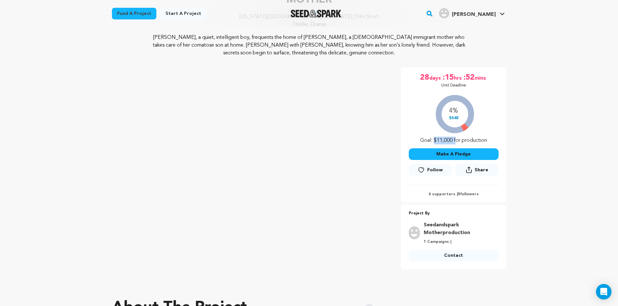
click at [432, 141] on div "4% $548 Goal: $11,000 for production" at bounding box center [453, 118] width 90 height 54
drag, startPoint x: 432, startPoint y: 141, endPoint x: 453, endPoint y: 141, distance: 20.8
click at [453, 141] on div "4% $548 Goal: $11,000 for production" at bounding box center [453, 118] width 90 height 54
click at [454, 140] on div "4% $548 Goal: $11,000 for production" at bounding box center [453, 118] width 90 height 54
drag, startPoint x: 454, startPoint y: 140, endPoint x: 432, endPoint y: 142, distance: 22.1
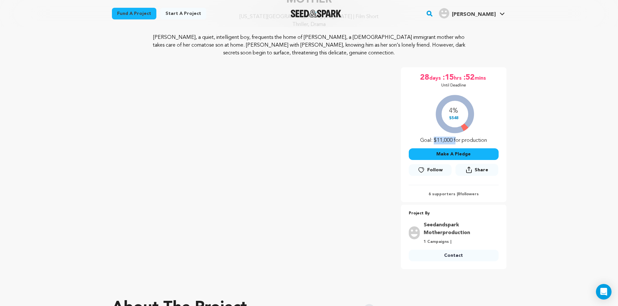
click at [432, 142] on div "4% $548 Goal: $11,000 for production" at bounding box center [453, 118] width 90 height 54
drag, startPoint x: 437, startPoint y: 141, endPoint x: 452, endPoint y: 139, distance: 15.0
click at [452, 139] on div "4% $548 Goal: $11,000 for production" at bounding box center [453, 118] width 90 height 54
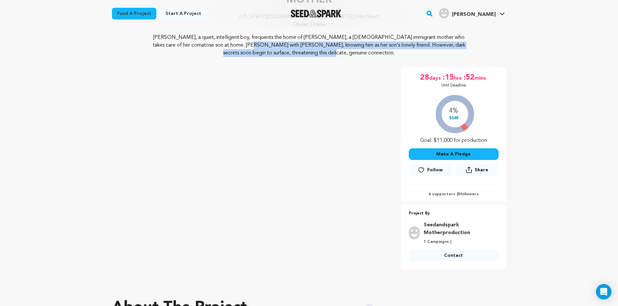
drag, startPoint x: 145, startPoint y: 48, endPoint x: 141, endPoint y: 50, distance: 4.5
click at [148, 50] on div "[PERSON_NAME], a quiet, intelligent boy, frequents the home of [PERSON_NAME], a…" at bounding box center [309, 45] width 394 height 23
click at [139, 49] on div "[PERSON_NAME], a quiet, intelligent boy, frequents the home of [PERSON_NAME], a…" at bounding box center [309, 45] width 394 height 23
drag, startPoint x: 141, startPoint y: 48, endPoint x: 146, endPoint y: 50, distance: 4.6
click at [146, 50] on div "[PERSON_NAME], a quiet, intelligent boy, frequents the home of [PERSON_NAME], a…" at bounding box center [309, 45] width 394 height 23
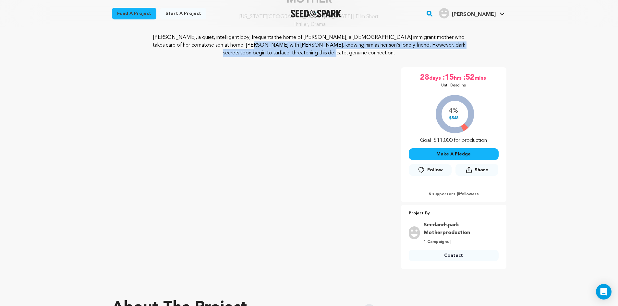
click at [146, 50] on div "[PERSON_NAME], a quiet, intelligent boy, frequents the home of [PERSON_NAME], a…" at bounding box center [309, 45] width 394 height 23
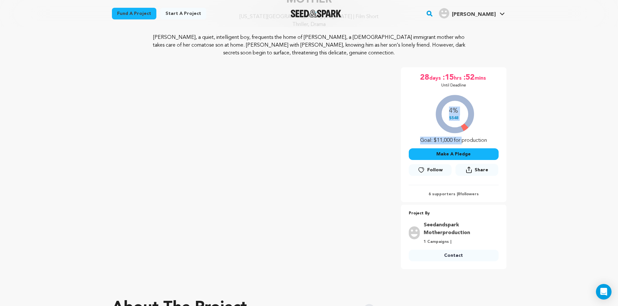
drag, startPoint x: 431, startPoint y: 138, endPoint x: 463, endPoint y: 140, distance: 32.1
click at [463, 140] on div "4% $548 Goal: $11,000 for production" at bounding box center [453, 118] width 90 height 54
click at [462, 140] on div "4% $548 Goal: $11,000 for production" at bounding box center [453, 118] width 90 height 54
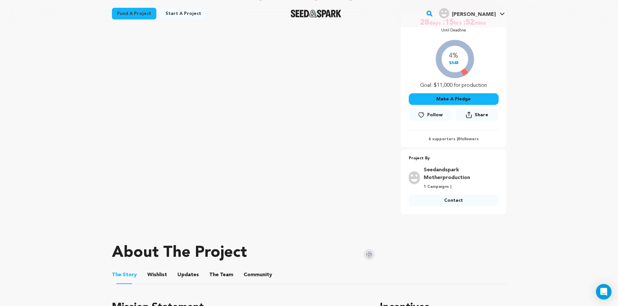
scroll to position [0, 0]
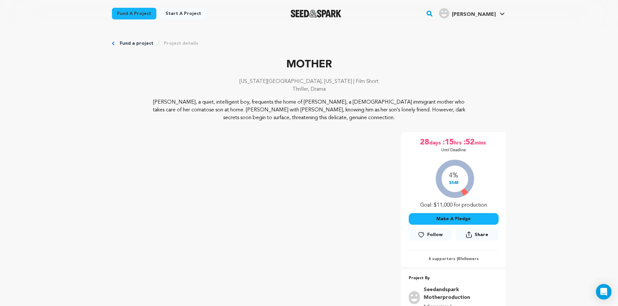
click at [459, 217] on button "Make A Pledge" at bounding box center [453, 219] width 90 height 12
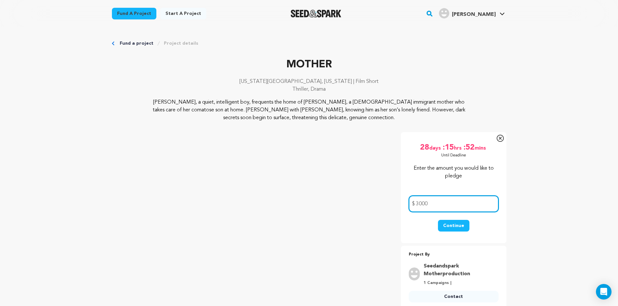
type input "3000"
click at [451, 226] on button "Continue" at bounding box center [453, 226] width 31 height 12
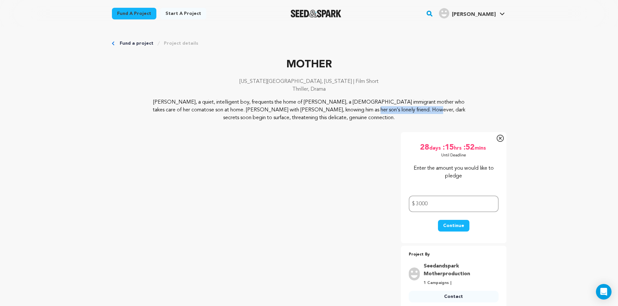
drag, startPoint x: 263, startPoint y: 106, endPoint x: 325, endPoint y: 109, distance: 62.0
click at [325, 109] on p "[PERSON_NAME], a quiet, intelligent boy, frequents the home of [PERSON_NAME], a…" at bounding box center [308, 110] width 315 height 23
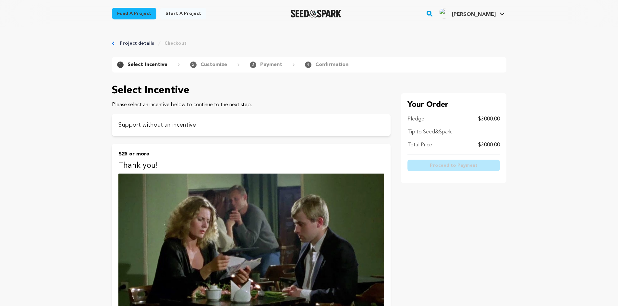
click at [216, 120] on div "Support without an incentive" at bounding box center [251, 125] width 278 height 22
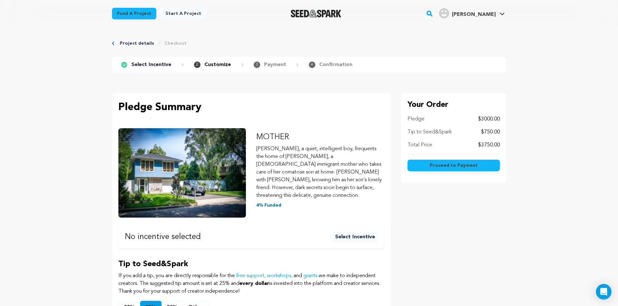
click at [457, 248] on div "Your Order Pledge $3000.00 Tip to Seed&Spark $750.00 Total Price $3750.00 Proce…" at bounding box center [453, 207] width 105 height 228
click at [136, 43] on link "Project details" at bounding box center [137, 43] width 34 height 6
drag, startPoint x: 0, startPoint y: 90, endPoint x: 52, endPoint y: 113, distance: 56.7
click at [0, 90] on main "Fund a project Start a project Search" at bounding box center [309, 249] width 618 height 498
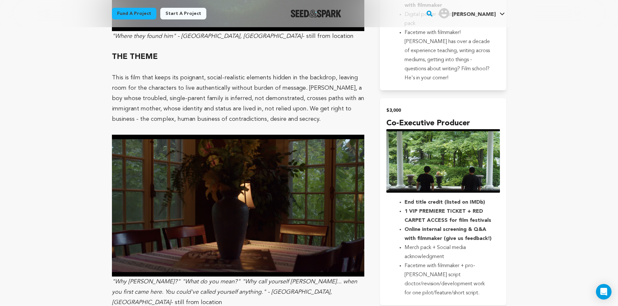
scroll to position [1037, 0]
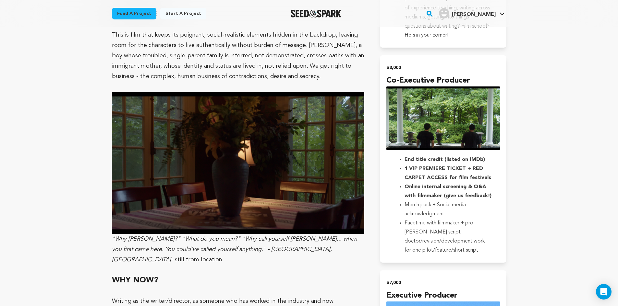
click at [527, 257] on main "Fund a project Start a project Search" at bounding box center [309, 80] width 618 height 2235
click at [528, 258] on main "Fund a project Start a project Search" at bounding box center [309, 80] width 618 height 2235
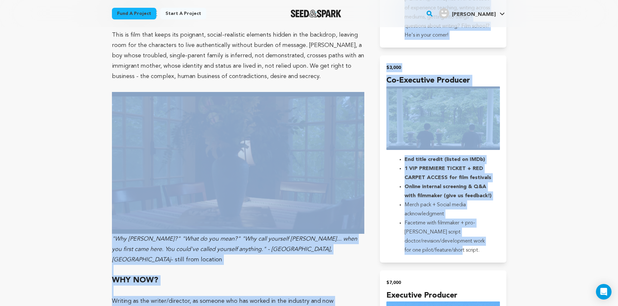
drag, startPoint x: 511, startPoint y: 263, endPoint x: 48, endPoint y: 150, distance: 475.8
click at [48, 150] on main "Fund a project Start a project Search" at bounding box center [309, 80] width 618 height 2235
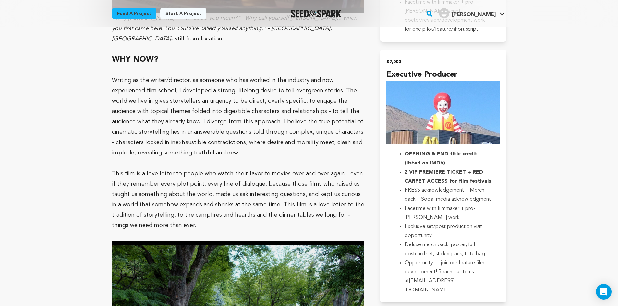
scroll to position [1297, 0]
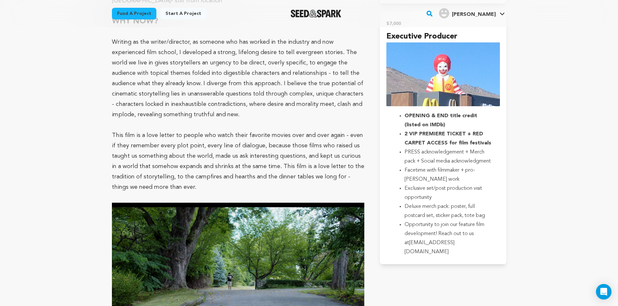
drag, startPoint x: 516, startPoint y: 268, endPoint x: 40, endPoint y: 131, distance: 495.8
drag, startPoint x: 46, startPoint y: 129, endPoint x: 77, endPoint y: 115, distance: 34.2
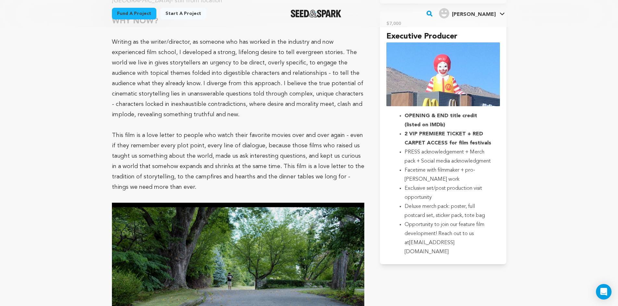
drag, startPoint x: 92, startPoint y: 103, endPoint x: 525, endPoint y: 259, distance: 459.4
drag, startPoint x: 521, startPoint y: 262, endPoint x: 39, endPoint y: 87, distance: 512.7
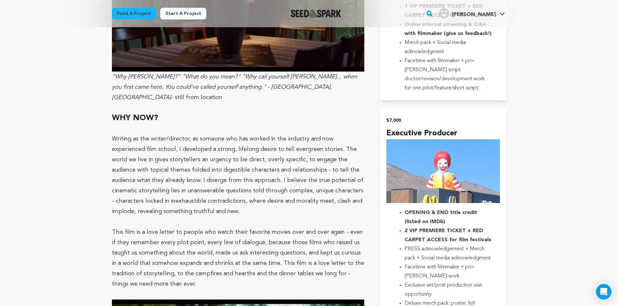
scroll to position [1199, 0]
drag, startPoint x: 101, startPoint y: 81, endPoint x: 542, endPoint y: 212, distance: 460.2
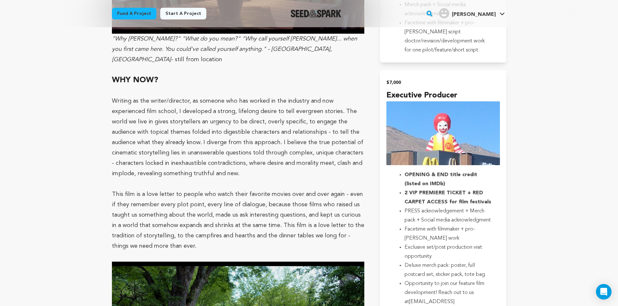
scroll to position [1297, 0]
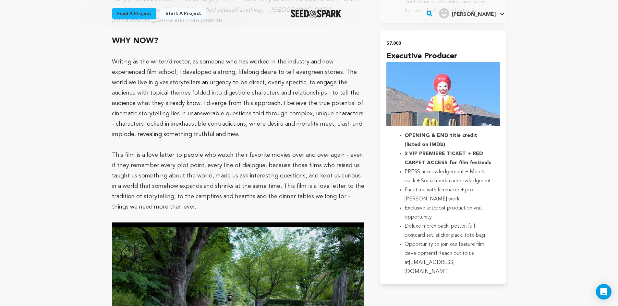
scroll to position [1232, 0]
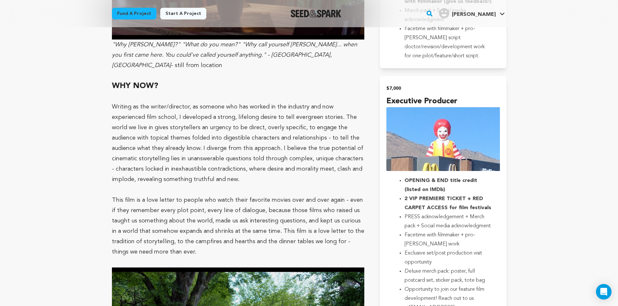
drag, startPoint x: 525, startPoint y: 269, endPoint x: 86, endPoint y: 57, distance: 487.9
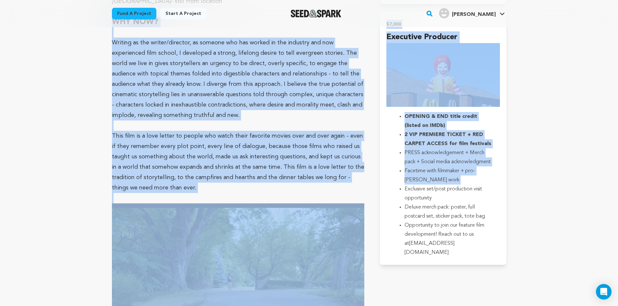
scroll to position [1297, 0]
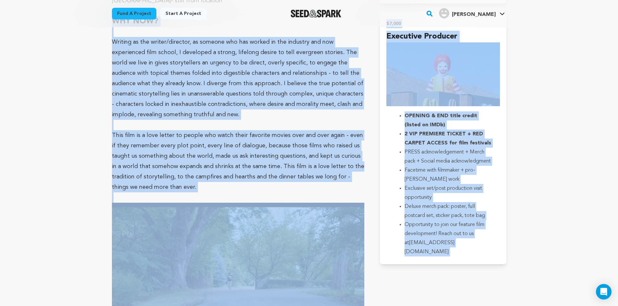
drag, startPoint x: 108, startPoint y: 65, endPoint x: 540, endPoint y: 230, distance: 462.3
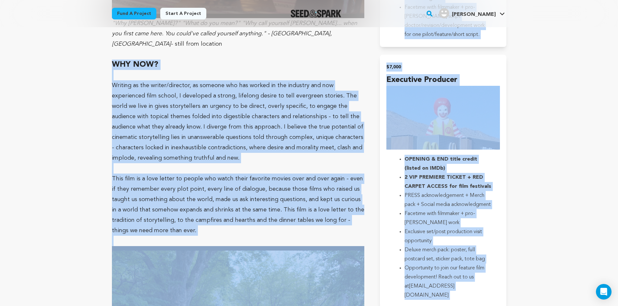
scroll to position [1232, 0]
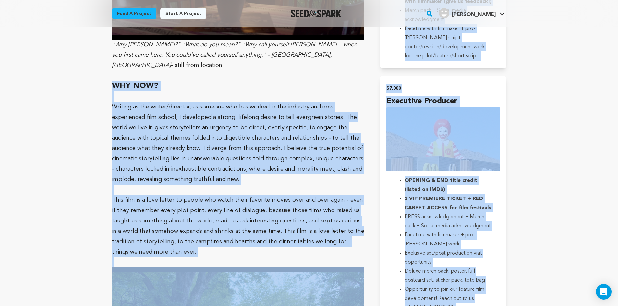
drag, startPoint x: 527, startPoint y: 255, endPoint x: 104, endPoint y: 57, distance: 466.4
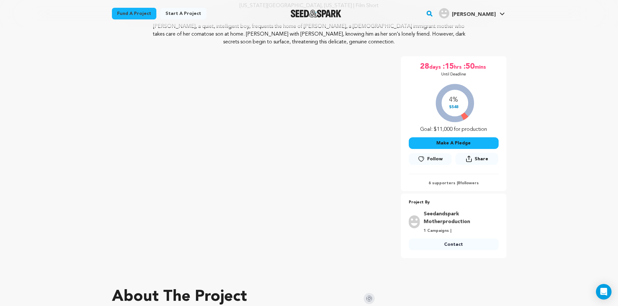
scroll to position [65, 0]
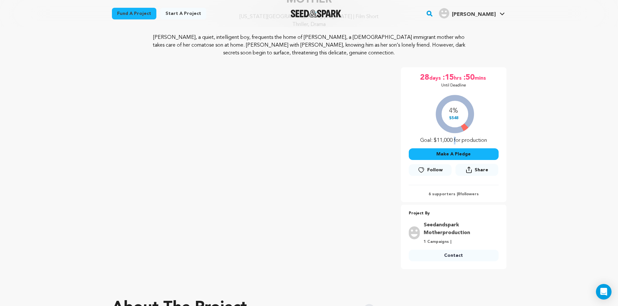
click at [454, 141] on div "4% $548 Goal: $11,000 for production" at bounding box center [453, 118] width 90 height 54
click at [467, 138] on div "4% $548 Goal: $11,000 for production" at bounding box center [453, 118] width 90 height 54
drag, startPoint x: 544, startPoint y: 148, endPoint x: 533, endPoint y: 149, distance: 11.1
click at [468, 151] on button "Make A Pledge" at bounding box center [453, 154] width 90 height 12
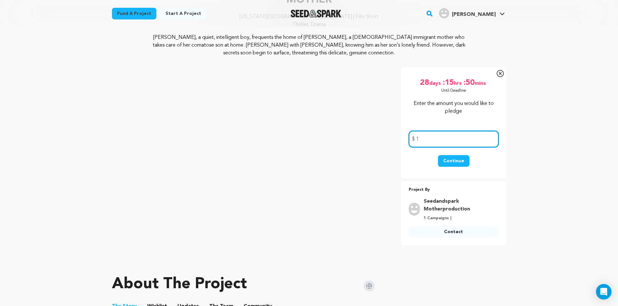
type input "1"
drag, startPoint x: 525, startPoint y: 130, endPoint x: 519, endPoint y: 135, distance: 7.3
click at [459, 159] on button "Continue" at bounding box center [453, 161] width 31 height 12
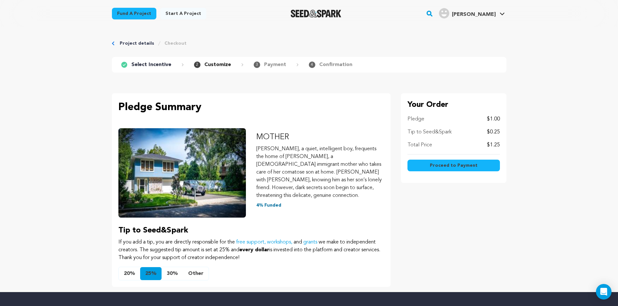
click at [197, 267] on button "Other" at bounding box center [196, 273] width 26 height 13
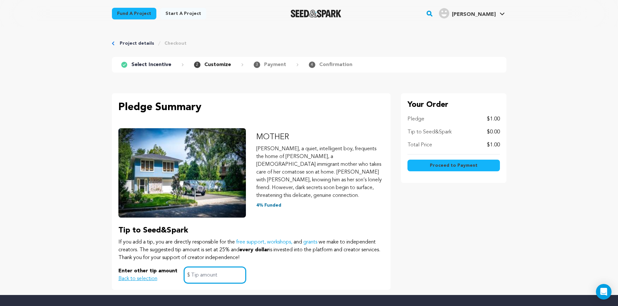
click at [211, 267] on input "text" at bounding box center [215, 275] width 62 height 17
type input "0"
click at [477, 222] on div "Your Order Pledge $1.00 Tip to Seed&Spark $0.00 Total Price $1.00 Proceed to Pa…" at bounding box center [453, 191] width 105 height 197
click at [449, 164] on span "Proceed to Payment" at bounding box center [454, 165] width 48 height 6
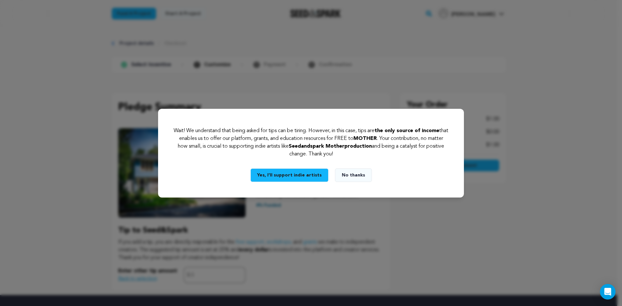
click at [362, 176] on button "No thanks" at bounding box center [353, 176] width 37 height 14
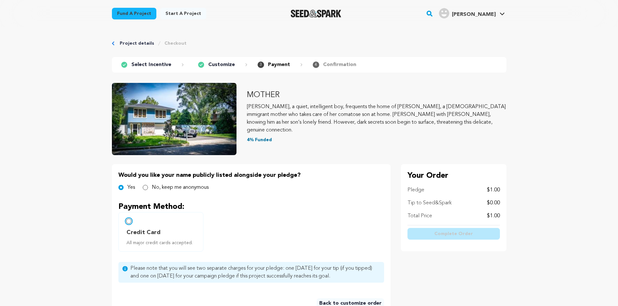
click at [127, 220] on input "Credit Card All major credit cards accepted." at bounding box center [128, 221] width 5 height 5
radio input "false"
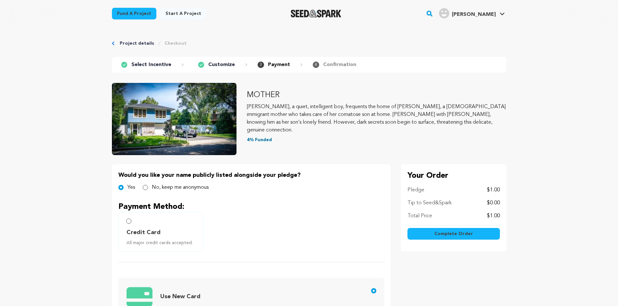
click at [89, 216] on main "Fund a project Start a project Search" at bounding box center [309, 309] width 618 height 618
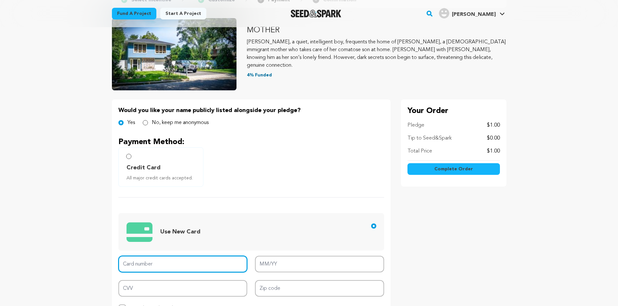
click at [150, 268] on input "Card number" at bounding box center [182, 264] width 129 height 17
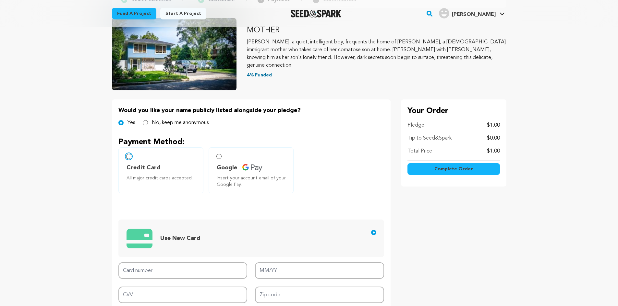
click at [128, 158] on input "Credit Card All major credit cards accepted." at bounding box center [128, 156] width 5 height 5
click at [153, 272] on input "Card number" at bounding box center [182, 271] width 129 height 17
type input "4096"
type input "06/27"
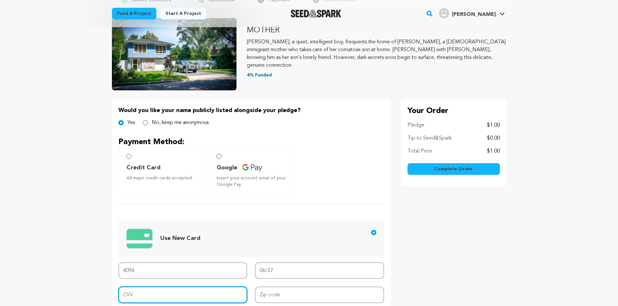
click at [143, 298] on input "CVV" at bounding box center [182, 295] width 129 height 17
type input "561"
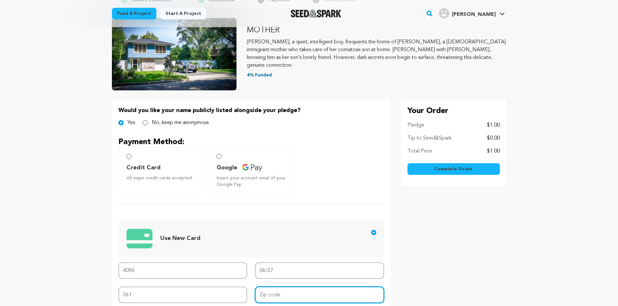
click at [272, 295] on input "Zip code" at bounding box center [319, 295] width 129 height 17
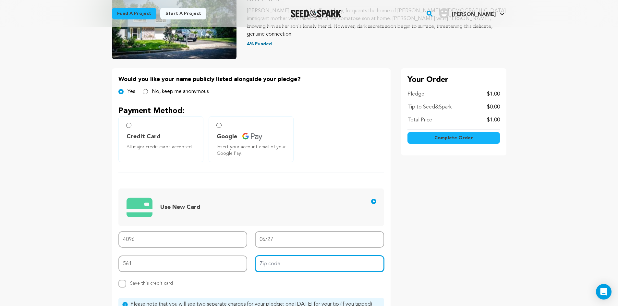
scroll to position [97, 0]
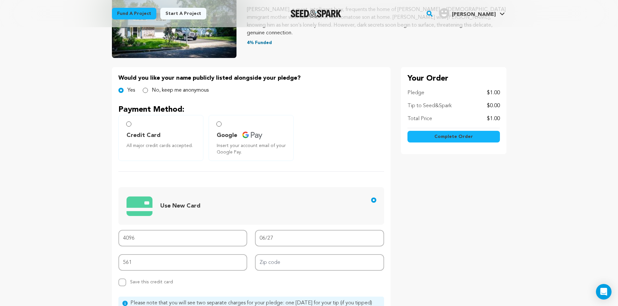
click at [435, 267] on div "Your Order Pledge $1.00 Tip to Seed&Spark $0.00 Total Price $1.00" at bounding box center [453, 208] width 105 height 283
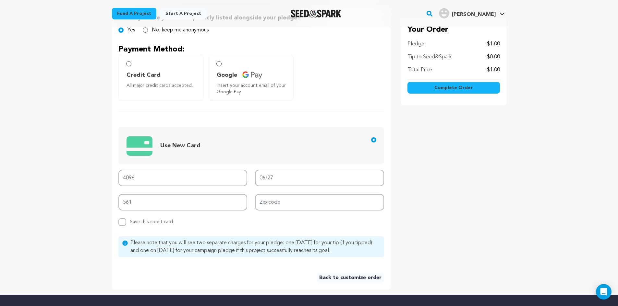
scroll to position [162, 0]
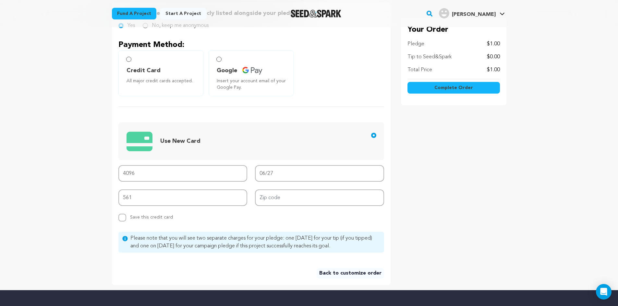
click at [453, 210] on div "Your Order Pledge $1.00 Tip to Seed&Spark $0.00 Total Price $1.00" at bounding box center [453, 143] width 105 height 283
click at [142, 174] on input "4096" at bounding box center [182, 173] width 129 height 17
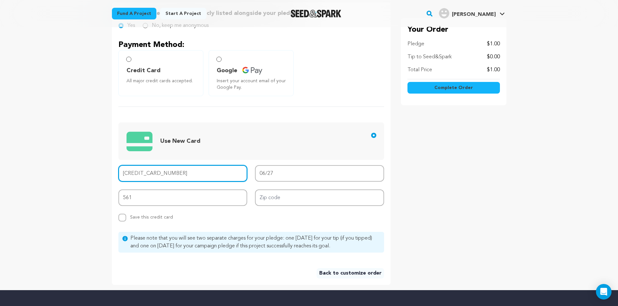
type input "[CREDIT_CARD_NUMBER]"
click at [15, 158] on main "Fund a project Start a project Search" at bounding box center [309, 150] width 618 height 624
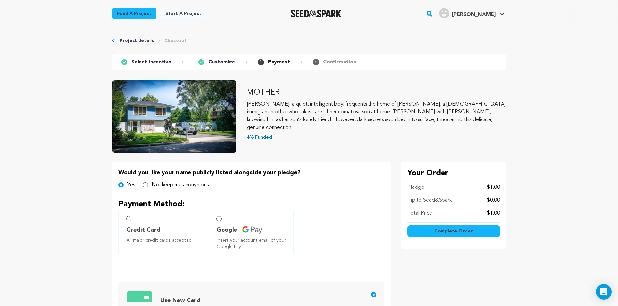
scroll to position [0, 0]
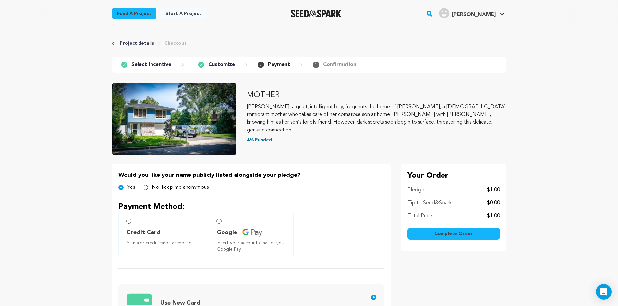
click at [455, 235] on span "Complete Order" at bounding box center [453, 234] width 39 height 6
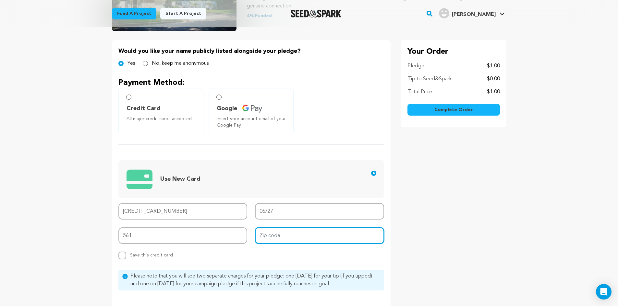
scroll to position [126, 0]
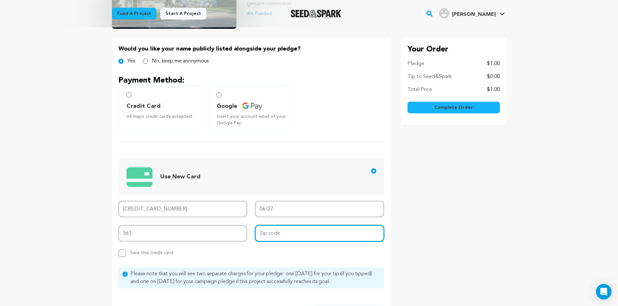
click at [312, 234] on input "Zip code" at bounding box center [319, 233] width 129 height 17
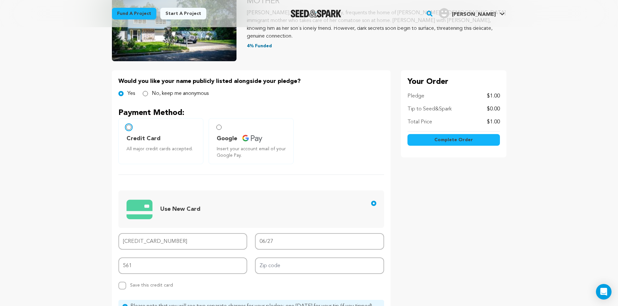
click at [129, 125] on input "Credit Card All major credit cards accepted." at bounding box center [128, 127] width 5 height 5
click at [275, 265] on input "Zip code" at bounding box center [319, 266] width 129 height 17
type input "100041"
click at [435, 242] on div "Your Order Pledge $1.00 Tip to Seed&Spark $0.00 Total Price $1.00" at bounding box center [453, 211] width 105 height 283
click at [449, 226] on div "Your Order Pledge $1.00 Tip to Seed&Spark $0.00 Total Price $1.00" at bounding box center [453, 211] width 105 height 283
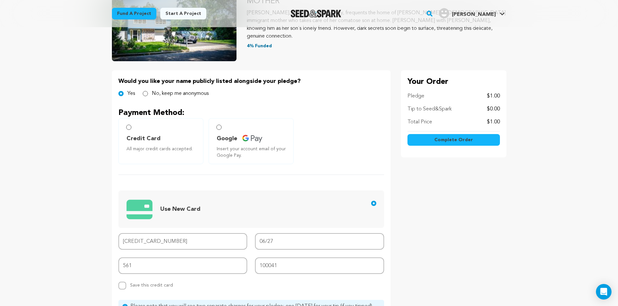
click at [449, 138] on span "Complete Order" at bounding box center [453, 140] width 39 height 6
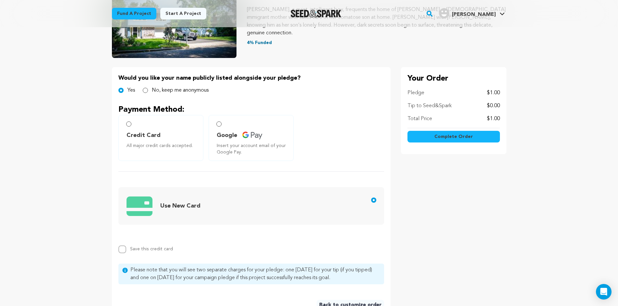
scroll to position [159, 0]
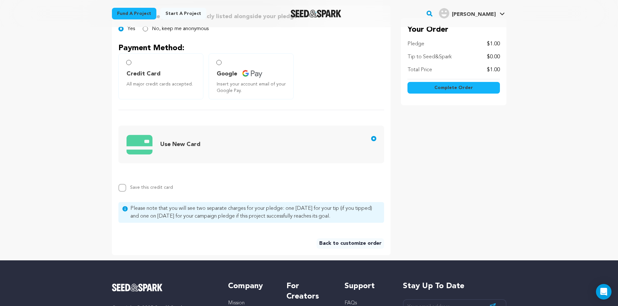
click at [444, 232] on div "Your Order Pledge $1.00 Tip to Seed&Spark $0.00 Total Price $1.00" at bounding box center [453, 131] width 105 height 250
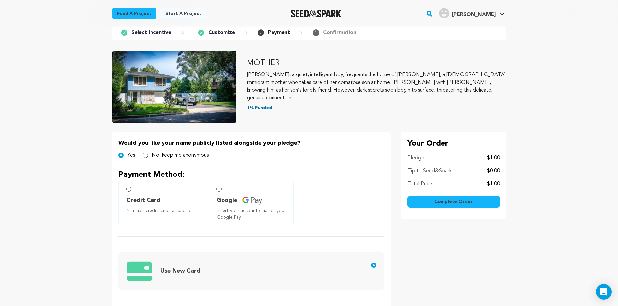
scroll to position [0, 0]
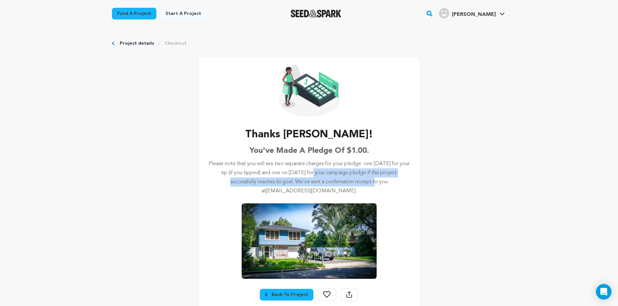
drag, startPoint x: 307, startPoint y: 181, endPoint x: 336, endPoint y: 170, distance: 31.1
click at [312, 173] on p "Please note that you will see two separate charges for your pledge: one today f…" at bounding box center [308, 177] width 201 height 36
click at [455, 177] on div "Project details Checkout Thanks Liang! You've made a pledge of $1.00. Please no…" at bounding box center [308, 174] width 415 height 295
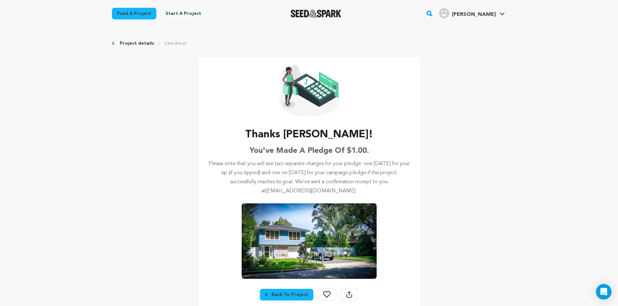
click at [330, 185] on p "Please note that you will see two separate charges for your pledge: one today f…" at bounding box center [308, 177] width 201 height 36
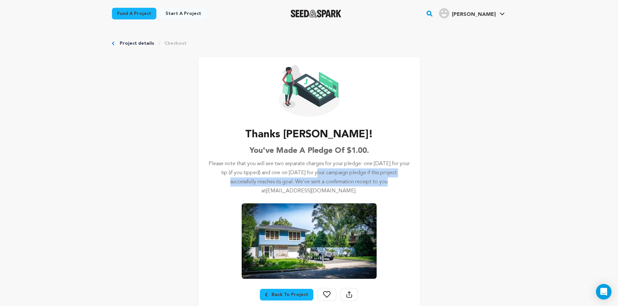
drag, startPoint x: 317, startPoint y: 181, endPoint x: 315, endPoint y: 173, distance: 7.9
click at [315, 173] on p "Please note that you will see two separate charges for your pledge: one today f…" at bounding box center [308, 177] width 201 height 36
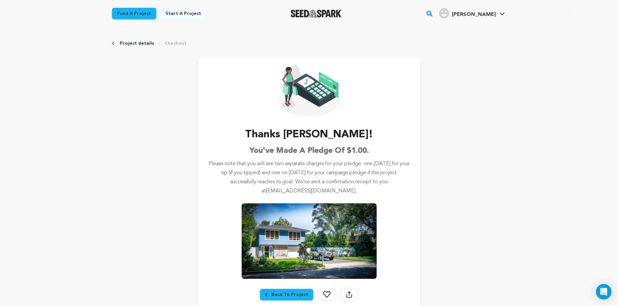
drag, startPoint x: 456, startPoint y: 196, endPoint x: 444, endPoint y: 197, distance: 12.7
click at [457, 196] on div "Project details Checkout Thanks Liang! You've made a pledge of $1.00. Please no…" at bounding box center [308, 174] width 415 height 295
drag, startPoint x: 204, startPoint y: 171, endPoint x: 202, endPoint y: 179, distance: 7.6
click at [202, 179] on div "Thanks Liang! You've made a pledge of $1.00. Please note that you will see two …" at bounding box center [309, 183] width 222 height 252
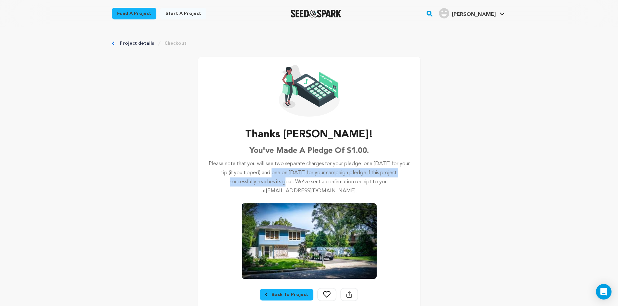
drag, startPoint x: 205, startPoint y: 171, endPoint x: 205, endPoint y: 178, distance: 7.1
click at [205, 178] on div "Thanks Liang! You've made a pledge of $1.00. Please note that you will see two …" at bounding box center [309, 183] width 222 height 252
drag, startPoint x: 207, startPoint y: 172, endPoint x: 211, endPoint y: 180, distance: 8.6
click at [211, 180] on div "Thanks Liang! You've made a pledge of $1.00. Please note that you will see two …" at bounding box center [309, 183] width 222 height 252
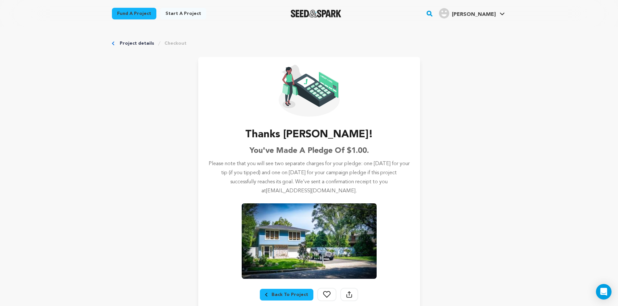
click at [175, 190] on div "Project details Checkout Thanks Liang! You've made a pledge of $1.00. Please no…" at bounding box center [308, 174] width 415 height 295
click at [494, 146] on div "Project details Checkout Thanks Liang! You've made a pledge of $1.00. Please no…" at bounding box center [308, 174] width 415 height 295
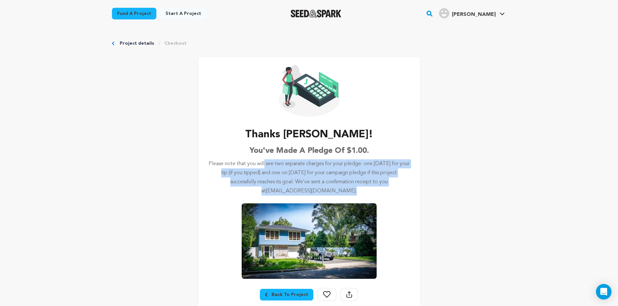
drag, startPoint x: 407, startPoint y: 189, endPoint x: 203, endPoint y: 119, distance: 216.1
click at [203, 119] on div "Thanks Liang! You've made a pledge of $1.00. Please note that you will see two …" at bounding box center [309, 183] width 222 height 252
click at [128, 130] on div "Project details Checkout Thanks Liang! You've made a pledge of $1.00. Please no…" at bounding box center [308, 174] width 415 height 295
click at [427, 217] on div "Project details Checkout Thanks Liang! You've made a pledge of $1.00. Please no…" at bounding box center [308, 174] width 415 height 295
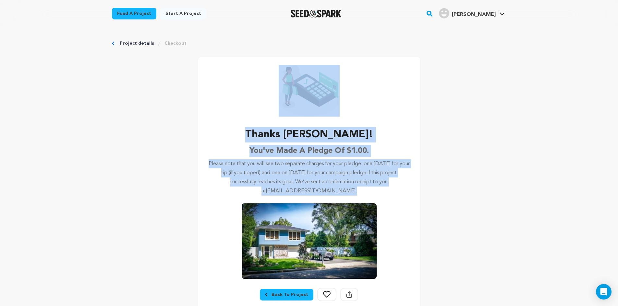
drag, startPoint x: 341, startPoint y: 191, endPoint x: 186, endPoint y: 118, distance: 171.3
click at [232, 105] on div "Thanks Liang! You've made a pledge of $1.00. Please note that you will see two …" at bounding box center [309, 183] width 222 height 252
click at [145, 129] on div "Project details Checkout Thanks Liang! You've made a pledge of $1.00. Please no…" at bounding box center [308, 174] width 415 height 295
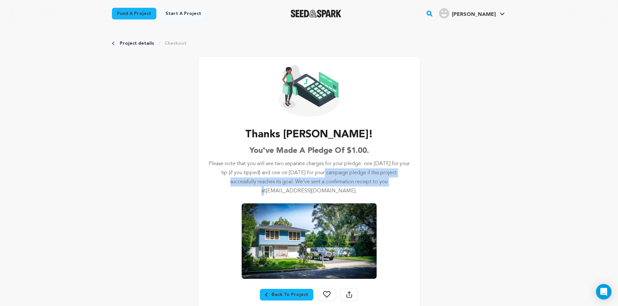
drag, startPoint x: 323, startPoint y: 180, endPoint x: 324, endPoint y: 170, distance: 10.4
click at [325, 171] on p "Please note that you will see two separate charges for your pledge: one today f…" at bounding box center [308, 177] width 201 height 36
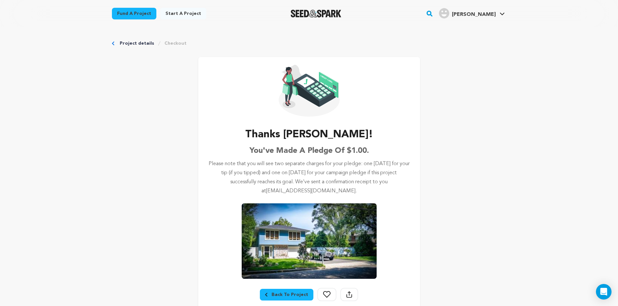
click at [218, 147] on div "Thanks Liang! You've made a pledge of $1.00. Please note that you will see two …" at bounding box center [308, 205] width 201 height 157
click at [136, 44] on link "Project details" at bounding box center [137, 43] width 34 height 6
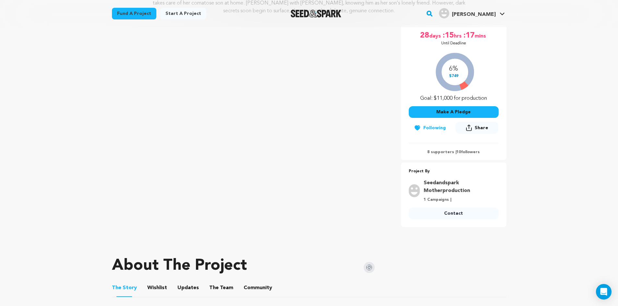
scroll to position [130, 0]
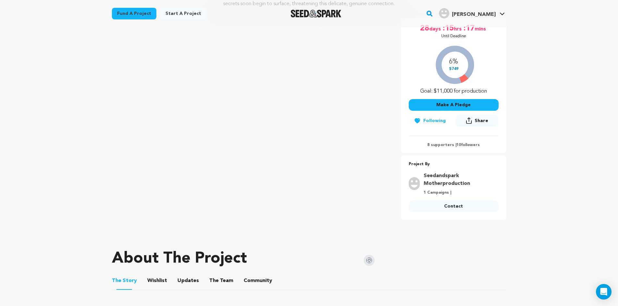
click at [463, 105] on button "Make A Pledge" at bounding box center [453, 105] width 90 height 12
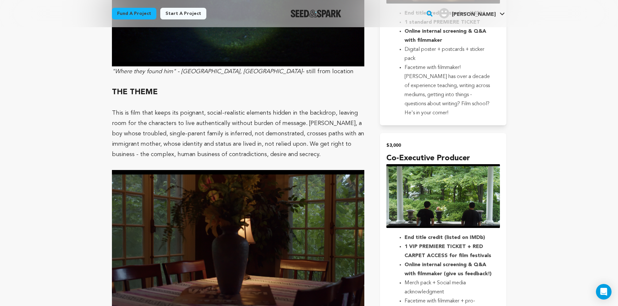
scroll to position [1005, 0]
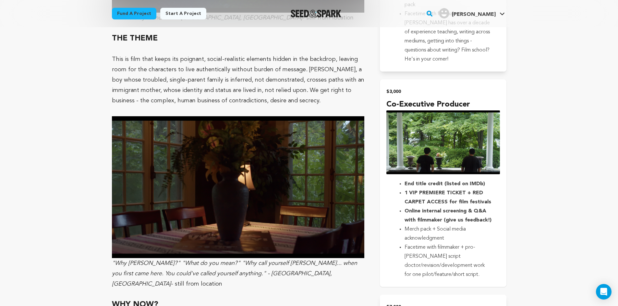
click at [457, 209] on strong "Online internal screening & Q&A with filmmaker (give us feedback!)" at bounding box center [447, 216] width 87 height 14
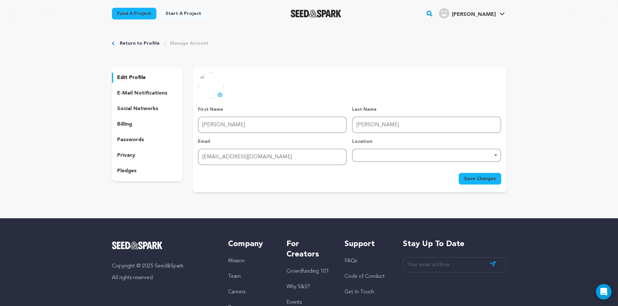
click at [134, 125] on div "billing" at bounding box center [147, 124] width 71 height 10
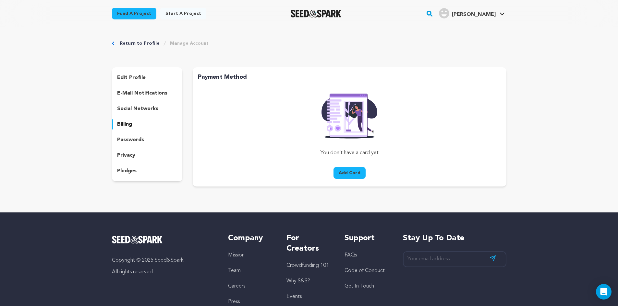
click at [140, 74] on p "edit profile" at bounding box center [131, 78] width 29 height 8
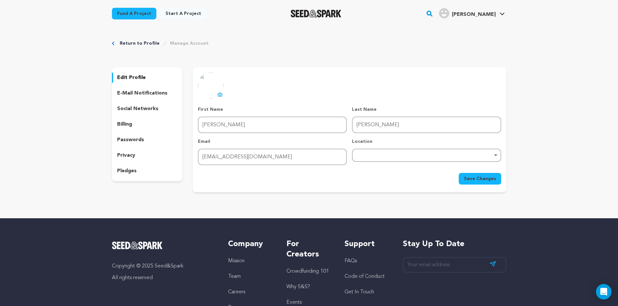
click at [145, 107] on p "social networks" at bounding box center [137, 109] width 41 height 8
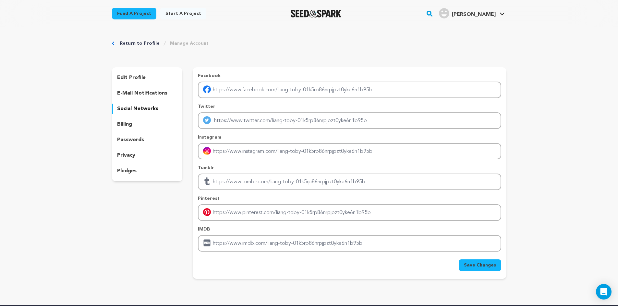
click at [155, 100] on div "edit profile e-mail notifications social networks billing passwords privacy ple…" at bounding box center [147, 124] width 71 height 114
click at [157, 95] on p "e-mail notifications" at bounding box center [142, 93] width 50 height 8
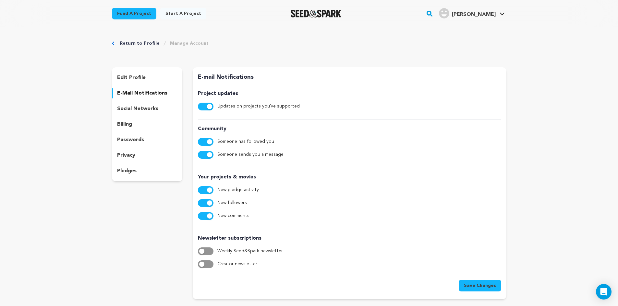
click at [129, 168] on p "pledges" at bounding box center [126, 171] width 19 height 8
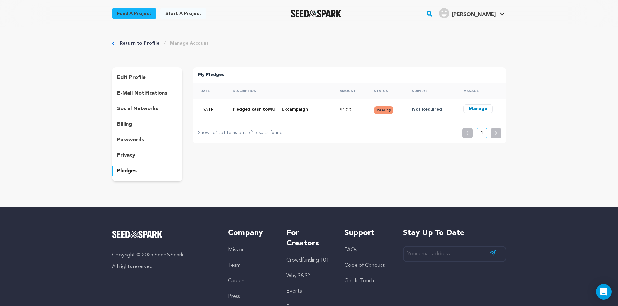
click at [412, 109] on td "Not Required" at bounding box center [429, 110] width 51 height 22
click at [328, 112] on div "Pledged cash to MOTHER campaign Sep 22, 2025" at bounding box center [279, 110] width 95 height 8
click at [477, 109] on button "Manage" at bounding box center [478, 108] width 30 height 9
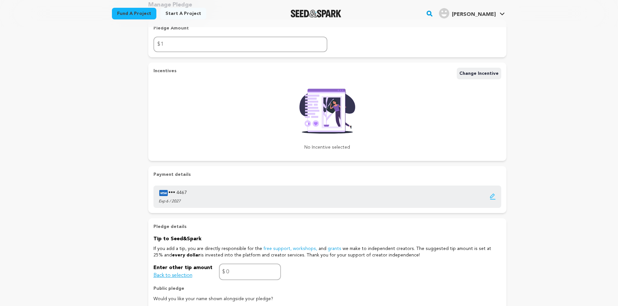
scroll to position [65, 0]
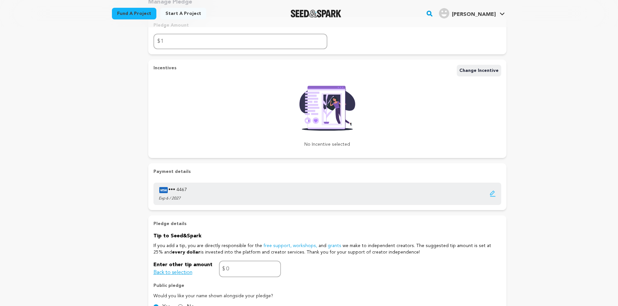
click at [76, 201] on div "Manage Account Manage Pledge Manage Pledge Pledge Amount $ 1 Incentives Change …" at bounding box center [309, 166] width 618 height 408
click at [75, 213] on div "Manage Account Manage Pledge Manage Pledge Pledge Amount $ 1 Incentives Change …" at bounding box center [309, 166] width 618 height 408
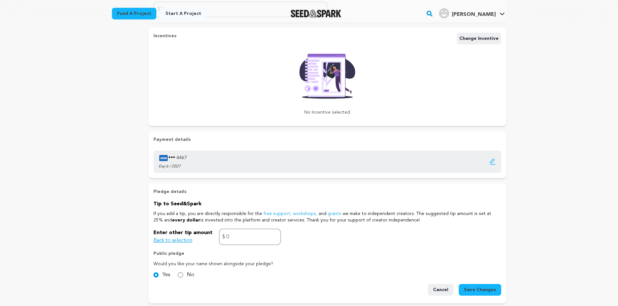
scroll to position [97, 0]
click at [182, 275] on input "No" at bounding box center [180, 274] width 5 height 5
radio input "true"
click at [73, 256] on div "Manage Account Manage Pledge Manage Pledge Pledge Amount $ 1 Incentives Change …" at bounding box center [309, 134] width 618 height 408
click at [480, 289] on span "Save Changes" at bounding box center [480, 290] width 32 height 6
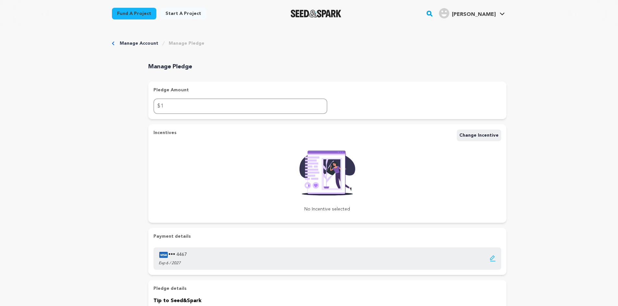
scroll to position [162, 0]
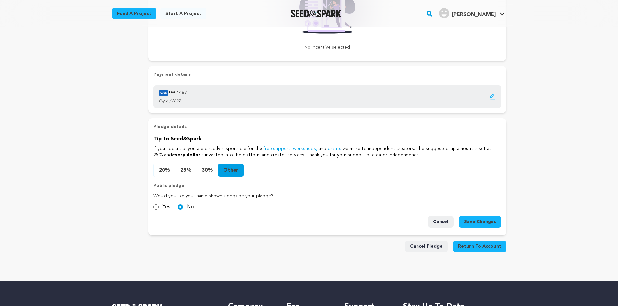
click at [235, 170] on button "Other" at bounding box center [231, 170] width 26 height 13
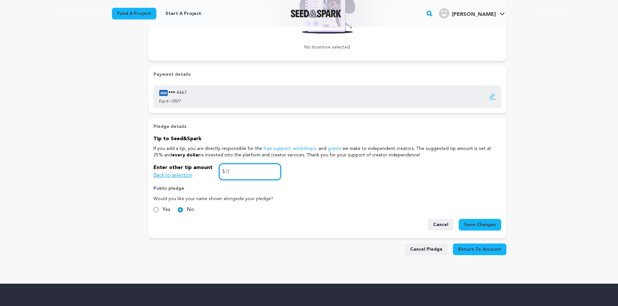
click at [256, 176] on input "0" at bounding box center [250, 172] width 62 height 17
type input "0"
drag, startPoint x: 544, startPoint y: 207, endPoint x: 499, endPoint y: 223, distance: 47.9
click at [543, 207] on div "Manage Account Manage Pledge Manage Pledge Pledge Amount $ 1 Incentives Change …" at bounding box center [309, 69] width 618 height 408
click at [481, 225] on span "Save Changes" at bounding box center [480, 225] width 32 height 6
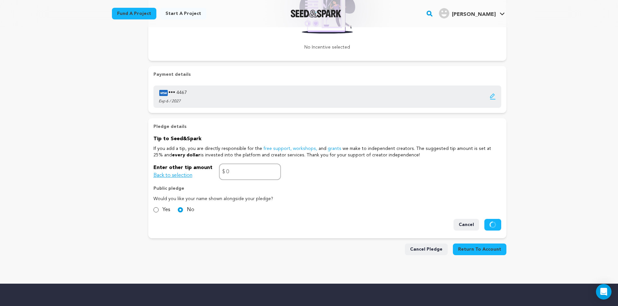
click at [565, 180] on div "Manage Account Manage Pledge Manage Pledge Pledge Amount $ 1 Incentives Change …" at bounding box center [309, 69] width 618 height 408
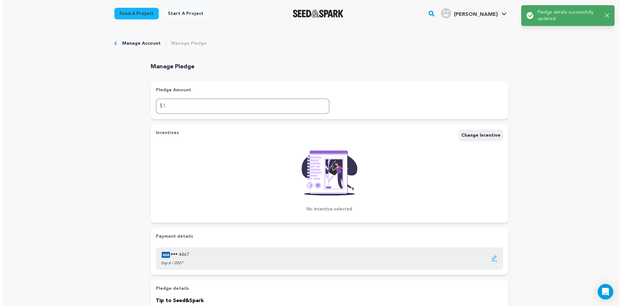
scroll to position [0, 0]
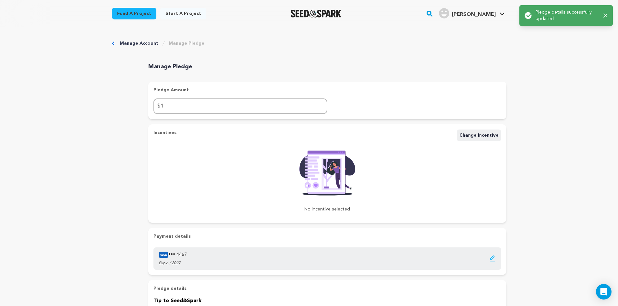
click at [541, 167] on div "Manage Account Manage Pledge Manage Pledge Pledge Amount $ 1 Incentives Change …" at bounding box center [309, 230] width 618 height 406
click at [538, 190] on div "Manage Account Manage Pledge Manage Pledge Pledge Amount $ 1 Incentives Change …" at bounding box center [309, 230] width 618 height 406
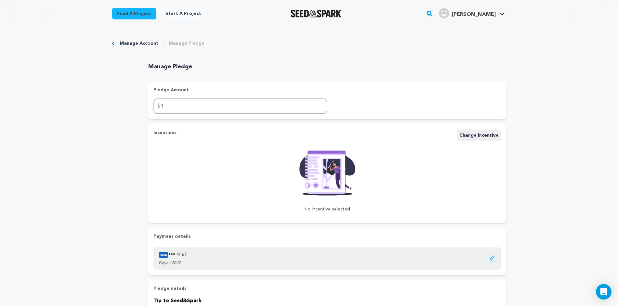
click at [90, 138] on div "Manage Account Manage Pledge Manage Pledge Pledge Amount $ 1 Incentives Change …" at bounding box center [309, 230] width 618 height 406
click at [490, 135] on span "Change Incentive" at bounding box center [478, 135] width 39 height 5
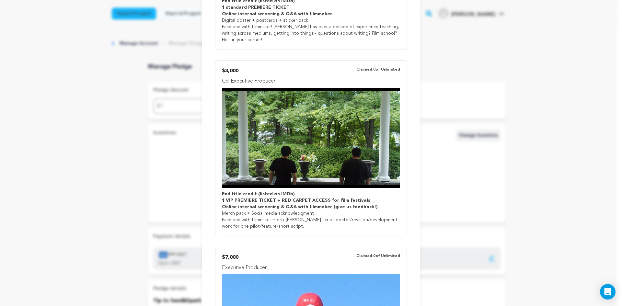
scroll to position [681, 0]
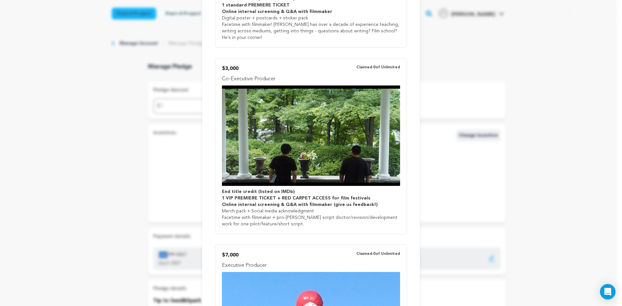
drag, startPoint x: 532, startPoint y: 97, endPoint x: 515, endPoint y: 112, distance: 22.7
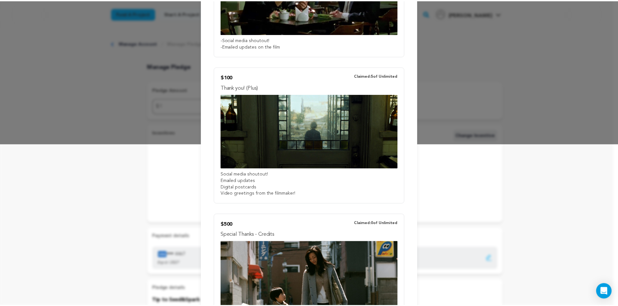
scroll to position [0, 0]
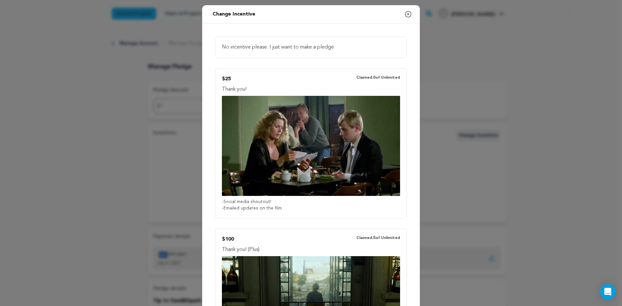
click at [406, 15] on icon "button" at bounding box center [409, 14] width 6 height 6
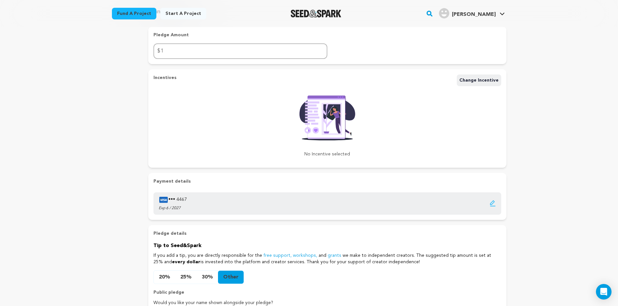
scroll to position [32, 0]
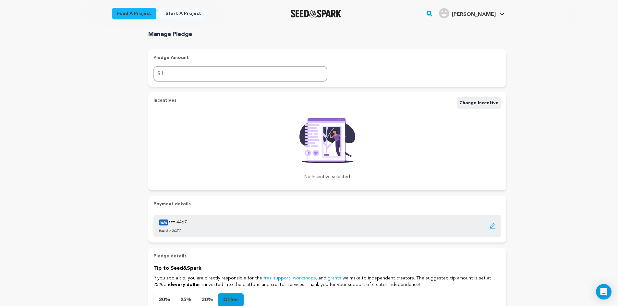
click at [579, 179] on div "Manage Account Manage Pledge Manage Pledge Pledge Amount $ 1 Incentives Change …" at bounding box center [309, 198] width 618 height 406
drag, startPoint x: 166, startPoint y: 77, endPoint x: 161, endPoint y: 76, distance: 4.3
click at [161, 76] on input "1" at bounding box center [240, 74] width 174 height 16
type input "2"
click at [81, 114] on div "Manage Account Manage Pledge Manage Pledge Pledge Amount $ Incentives Change In…" at bounding box center [309, 198] width 618 height 406
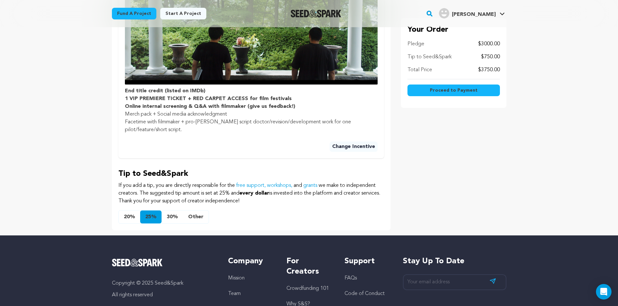
scroll to position [389, 0]
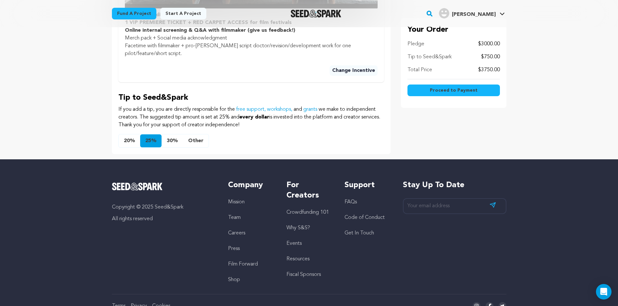
click at [195, 135] on button "Other" at bounding box center [196, 141] width 26 height 13
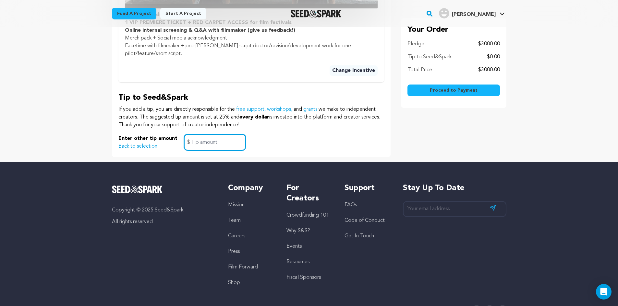
click at [206, 141] on input "text" at bounding box center [215, 142] width 62 height 17
type input "0"
click at [327, 162] on div "Copyright © 2025 Seed&Spark All rights reserved Company Mission Team Careers Pr…" at bounding box center [308, 247] width 415 height 171
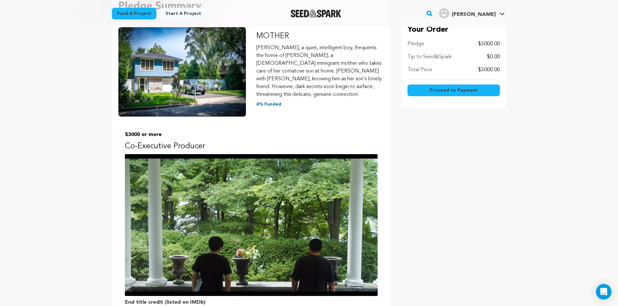
scroll to position [0, 0]
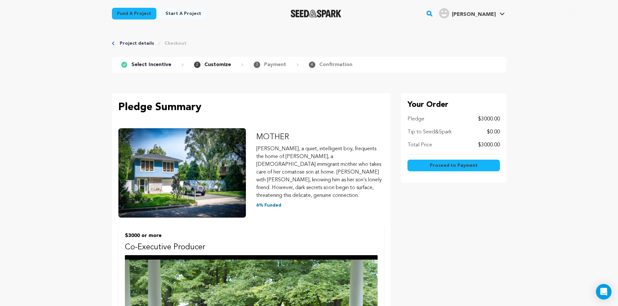
click at [469, 72] on link "View Profile" at bounding box center [482, 71] width 73 height 14
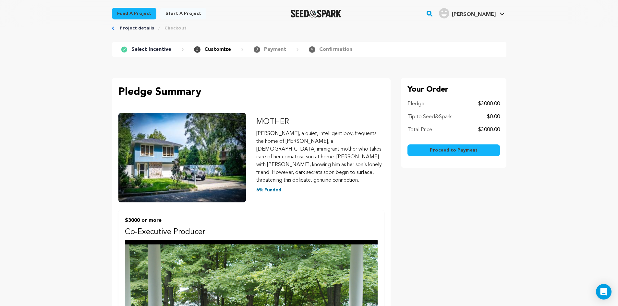
scroll to position [32, 0]
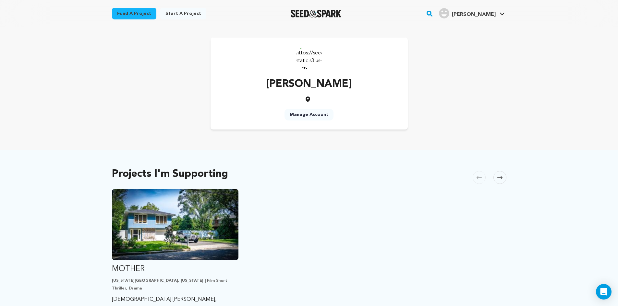
drag, startPoint x: 313, startPoint y: 97, endPoint x: 313, endPoint y: 79, distance: 18.2
click at [313, 79] on div "[PERSON_NAME]" at bounding box center [308, 90] width 85 height 26
click at [207, 87] on div "[PERSON_NAME] Manage Account" at bounding box center [309, 84] width 394 height 92
drag, startPoint x: 288, startPoint y: 81, endPoint x: 375, endPoint y: 95, distance: 88.3
click at [374, 95] on div "[PERSON_NAME] Manage Account" at bounding box center [308, 84] width 197 height 92
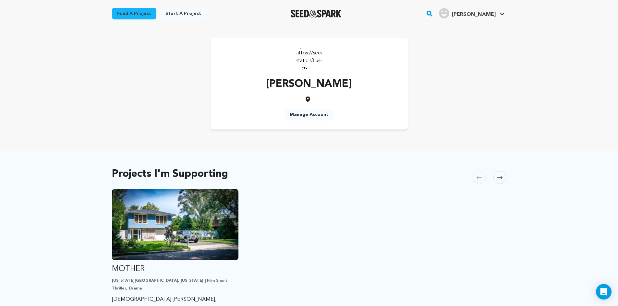
click at [465, 100] on div "[PERSON_NAME] Manage Account" at bounding box center [309, 84] width 394 height 92
click at [450, 111] on div "[PERSON_NAME] Manage Account" at bounding box center [309, 84] width 394 height 92
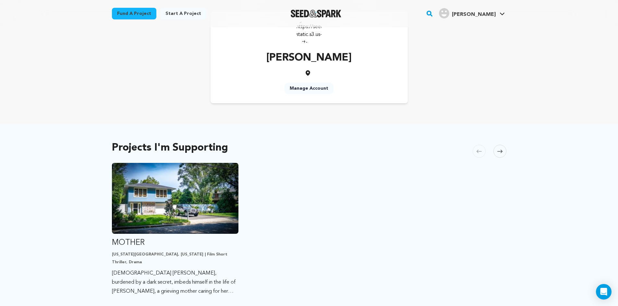
scroll to position [130, 0]
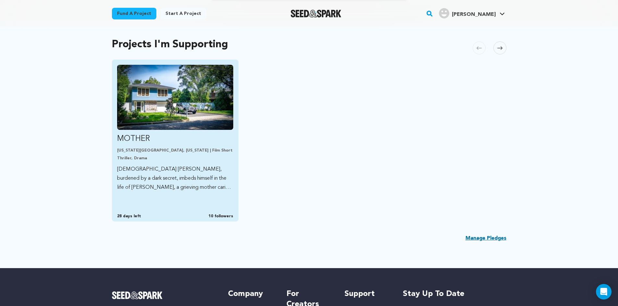
click at [199, 101] on img "Fund MOTHER" at bounding box center [175, 97] width 116 height 65
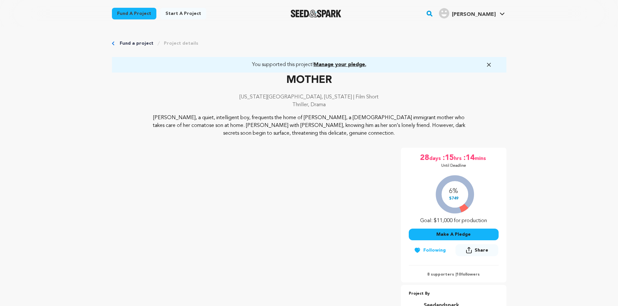
drag, startPoint x: 463, startPoint y: 157, endPoint x: 355, endPoint y: 122, distance: 114.3
click at [389, 131] on div "MOTHER [US_STATE][GEOGRAPHIC_DATA], [US_STATE] | Film Short Thriller, Drama MOT…" at bounding box center [309, 211] width 394 height 277
click at [334, 115] on p "[PERSON_NAME], a quiet, intelligent boy, frequents the home of [PERSON_NAME], a…" at bounding box center [308, 125] width 315 height 23
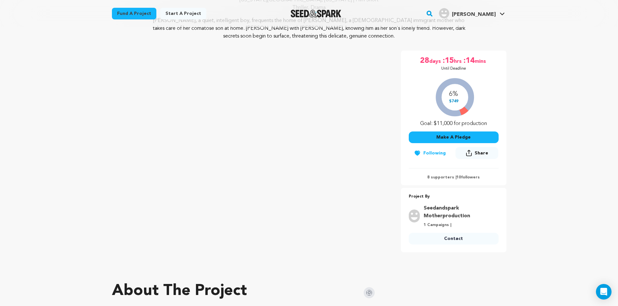
scroll to position [97, 0]
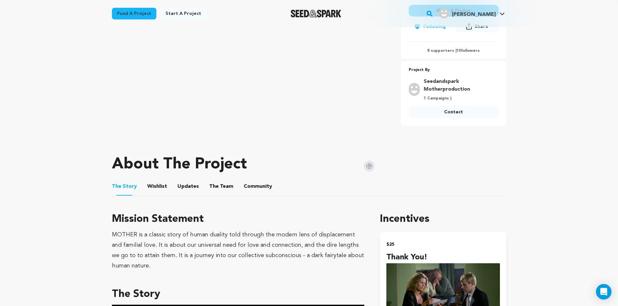
scroll to position [227, 0]
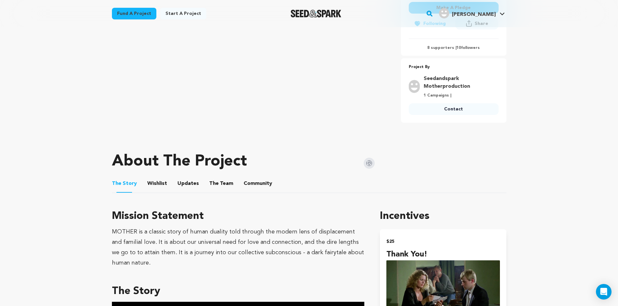
drag, startPoint x: 99, startPoint y: 271, endPoint x: 23, endPoint y: 204, distance: 100.9
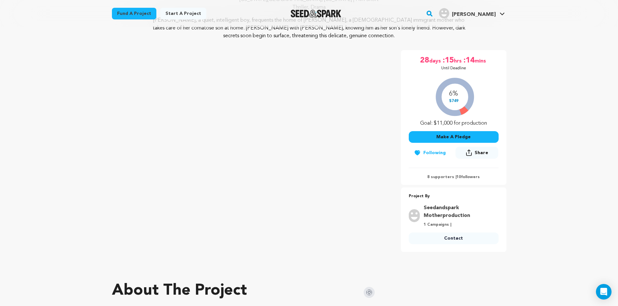
scroll to position [32, 0]
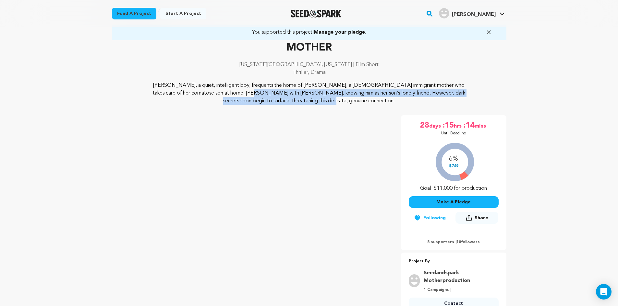
drag, startPoint x: 151, startPoint y: 96, endPoint x: 153, endPoint y: 101, distance: 5.5
click at [153, 101] on div "[PERSON_NAME], a quiet, intelligent boy, frequents the home of [PERSON_NAME], a…" at bounding box center [309, 93] width 394 height 23
click at [153, 101] on p "[PERSON_NAME], a quiet, intelligent boy, frequents the home of [PERSON_NAME], a…" at bounding box center [308, 93] width 315 height 23
drag, startPoint x: 152, startPoint y: 99, endPoint x: 150, endPoint y: 96, distance: 3.4
click at [150, 96] on div "[PERSON_NAME], a quiet, intelligent boy, frequents the home of [PERSON_NAME], a…" at bounding box center [309, 93] width 394 height 23
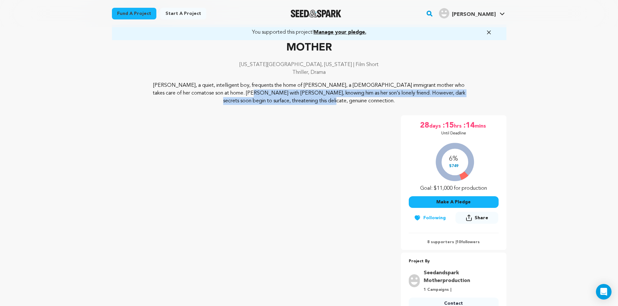
click at [150, 96] on div "[PERSON_NAME], a quiet, intelligent boy, frequents the home of [PERSON_NAME], a…" at bounding box center [309, 93] width 394 height 23
drag, startPoint x: 150, startPoint y: 96, endPoint x: 154, endPoint y: 98, distance: 4.6
click at [154, 98] on div "[PERSON_NAME], a quiet, intelligent boy, frequents the home of [PERSON_NAME], a…" at bounding box center [309, 93] width 394 height 23
click at [154, 98] on p "[PERSON_NAME], a quiet, intelligent boy, frequents the home of [PERSON_NAME], a…" at bounding box center [308, 93] width 315 height 23
click at [153, 99] on p "[PERSON_NAME], a quiet, intelligent boy, frequents the home of [PERSON_NAME], a…" at bounding box center [308, 93] width 315 height 23
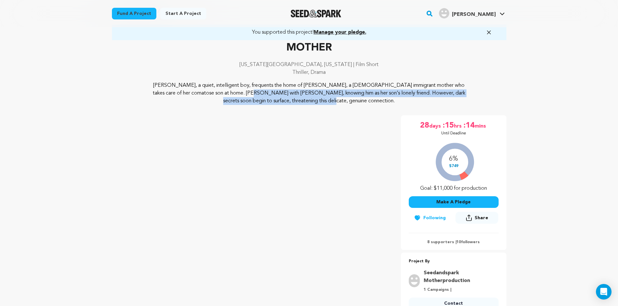
click at [153, 99] on p "[PERSON_NAME], a quiet, intelligent boy, frequents the home of [PERSON_NAME], a…" at bounding box center [308, 93] width 315 height 23
drag, startPoint x: 152, startPoint y: 98, endPoint x: 149, endPoint y: 94, distance: 5.1
click at [149, 94] on div "[PERSON_NAME], a quiet, intelligent boy, frequents the home of [PERSON_NAME], a…" at bounding box center [309, 93] width 394 height 23
click at [122, 93] on div "[PERSON_NAME], a quiet, intelligent boy, frequents the home of [PERSON_NAME], a…" at bounding box center [309, 93] width 394 height 23
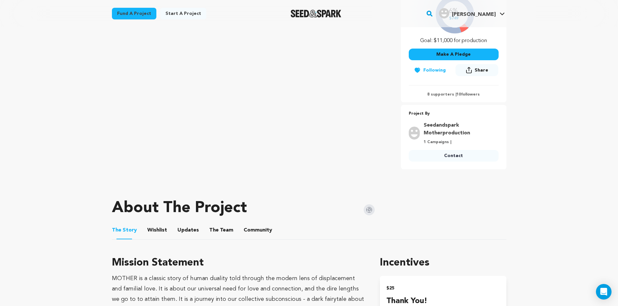
scroll to position [227, 0]
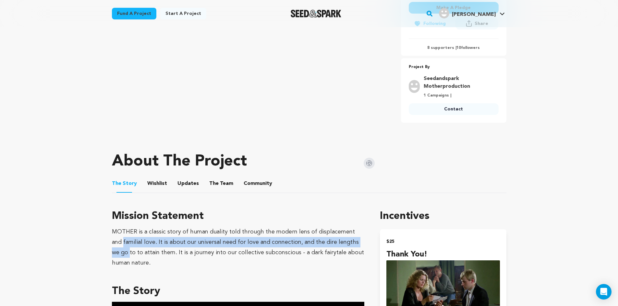
drag, startPoint x: 98, startPoint y: 246, endPoint x: 107, endPoint y: 252, distance: 10.6
drag, startPoint x: 104, startPoint y: 245, endPoint x: 102, endPoint y: 257, distance: 12.4
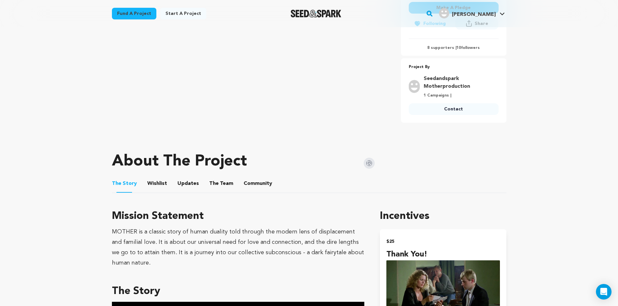
drag, startPoint x: 77, startPoint y: 265, endPoint x: 84, endPoint y: 260, distance: 8.6
drag, startPoint x: 105, startPoint y: 239, endPoint x: 91, endPoint y: 257, distance: 23.3
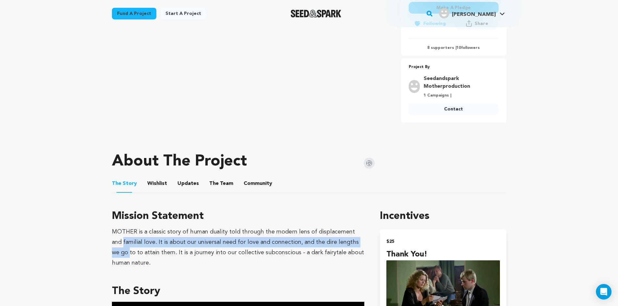
drag, startPoint x: 104, startPoint y: 243, endPoint x: 106, endPoint y: 251, distance: 7.3
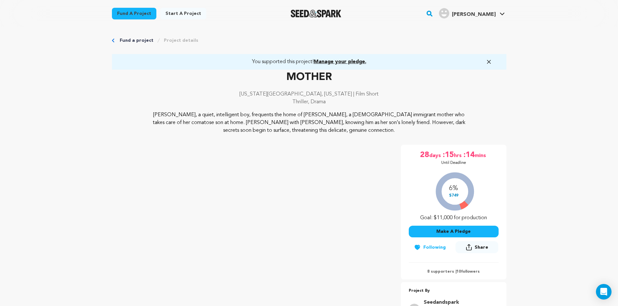
scroll to position [0, 0]
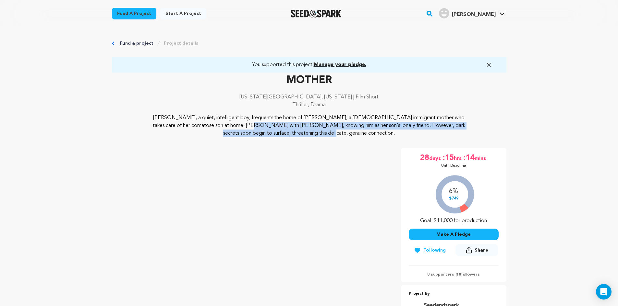
drag, startPoint x: 138, startPoint y: 129, endPoint x: 143, endPoint y: 134, distance: 6.9
click at [143, 134] on div "[PERSON_NAME], a quiet, intelligent boy, frequents the home of [PERSON_NAME], a…" at bounding box center [309, 125] width 394 height 23
drag, startPoint x: 141, startPoint y: 124, endPoint x: 145, endPoint y: 135, distance: 11.9
click at [145, 135] on div "[PERSON_NAME], a quiet, intelligent boy, frequents the home of [PERSON_NAME], a…" at bounding box center [309, 125] width 394 height 23
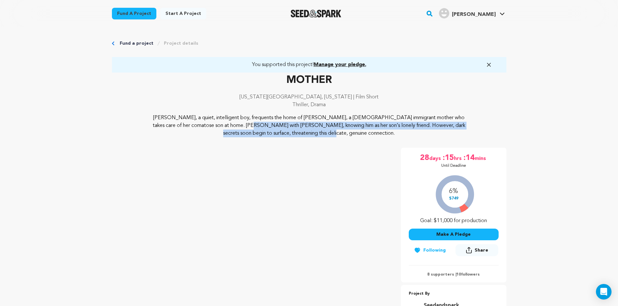
click at [145, 135] on div "[PERSON_NAME], a quiet, intelligent boy, frequents the home of [PERSON_NAME], a…" at bounding box center [309, 125] width 394 height 23
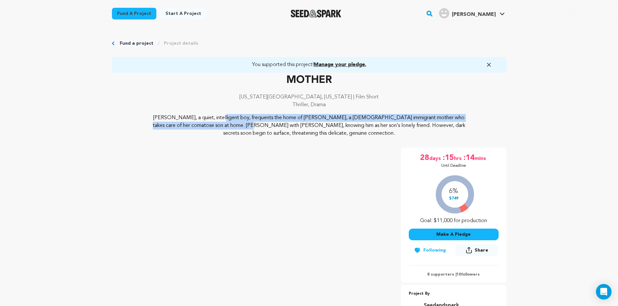
drag, startPoint x: 140, startPoint y: 120, endPoint x: 146, endPoint y: 126, distance: 8.5
click at [146, 126] on div "[PERSON_NAME], a quiet, intelligent boy, frequents the home of [PERSON_NAME], a…" at bounding box center [309, 125] width 394 height 23
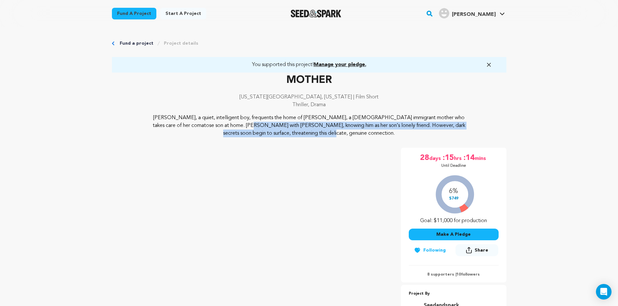
drag, startPoint x: 142, startPoint y: 129, endPoint x: 143, endPoint y: 126, distance: 3.6
click at [143, 126] on div "[PERSON_NAME], a quiet, intelligent boy, frequents the home of [PERSON_NAME], a…" at bounding box center [309, 125] width 394 height 23
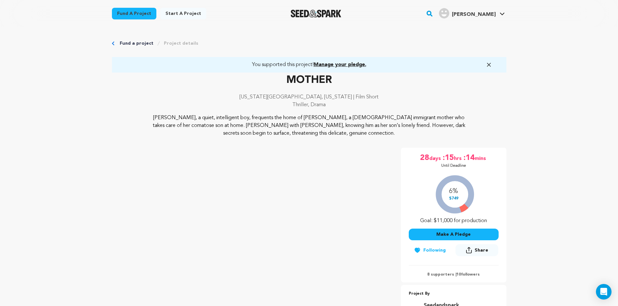
drag, startPoint x: 138, startPoint y: 129, endPoint x: 143, endPoint y: 126, distance: 5.6
click at [143, 126] on div "[PERSON_NAME], a quiet, intelligent boy, frequents the home of [PERSON_NAME], a…" at bounding box center [309, 125] width 394 height 23
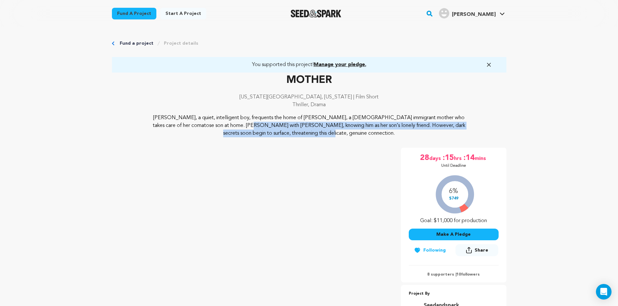
drag, startPoint x: 137, startPoint y: 129, endPoint x: 480, endPoint y: 127, distance: 343.0
click at [480, 127] on div "[PERSON_NAME], a quiet, intelligent boy, frequents the home of [PERSON_NAME], a…" at bounding box center [309, 125] width 394 height 23
drag, startPoint x: 473, startPoint y: 127, endPoint x: 481, endPoint y: 119, distance: 12.4
click at [482, 119] on div "[PERSON_NAME], a quiet, intelligent boy, frequents the home of [PERSON_NAME], a…" at bounding box center [309, 125] width 394 height 23
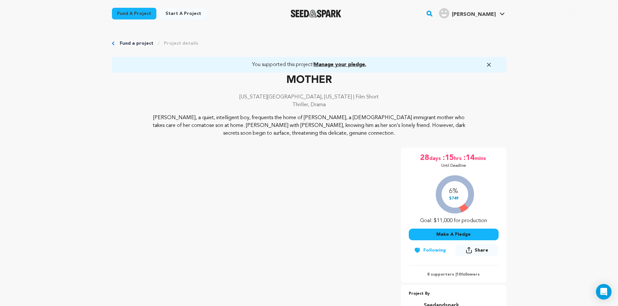
click at [395, 119] on p "[PERSON_NAME], a quiet, intelligent boy, frequents the home of [PERSON_NAME], a…" at bounding box center [308, 125] width 315 height 23
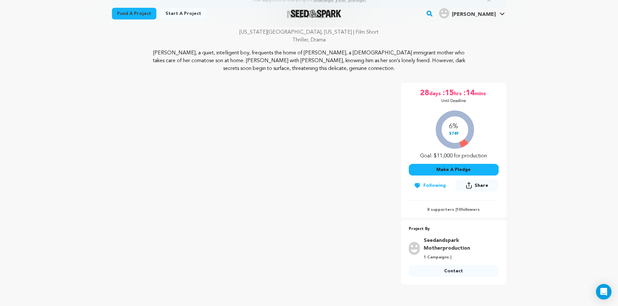
scroll to position [65, 0]
drag, startPoint x: 565, startPoint y: 140, endPoint x: 564, endPoint y: 132, distance: 7.8
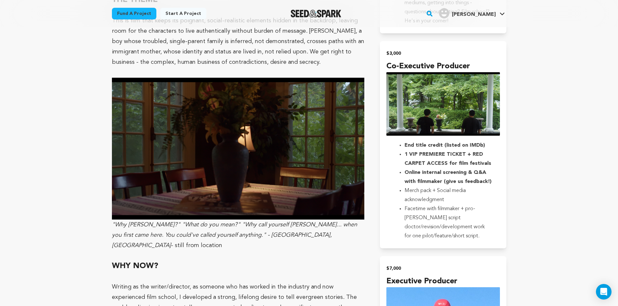
scroll to position [1070, 0]
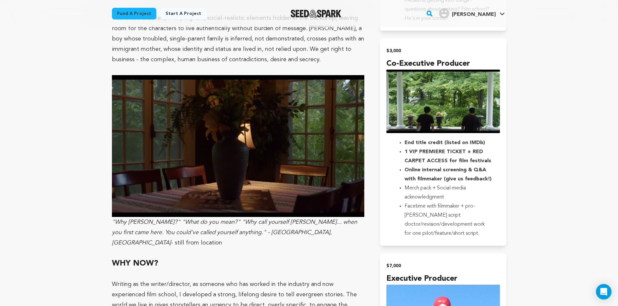
click at [42, 203] on main "Fund a project Start a project Search" at bounding box center [309, 55] width 618 height 2251
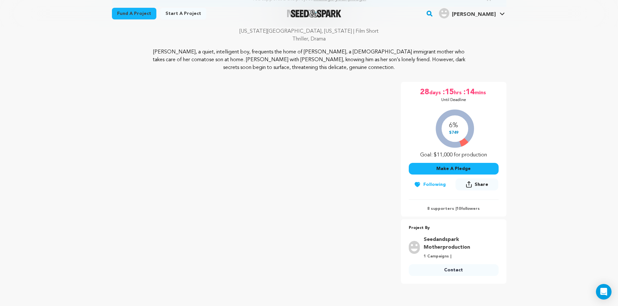
scroll to position [65, 0]
drag, startPoint x: 110, startPoint y: 244, endPoint x: 36, endPoint y: 231, distance: 74.7
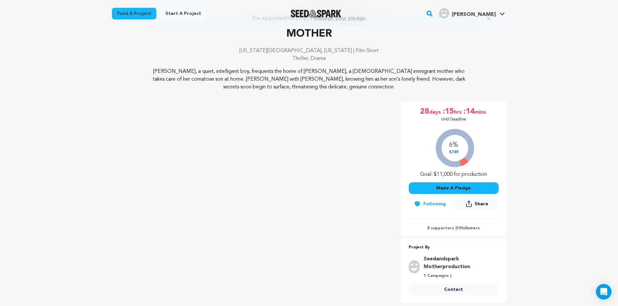
scroll to position [0, 0]
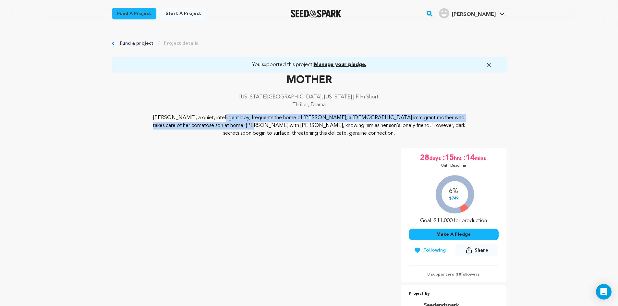
drag, startPoint x: 142, startPoint y: 120, endPoint x: 146, endPoint y: 124, distance: 5.3
click at [146, 124] on div "[PERSON_NAME], a quiet, intelligent boy, frequents the home of [PERSON_NAME], a…" at bounding box center [309, 125] width 394 height 23
click at [113, 123] on div "[PERSON_NAME], a quiet, intelligent boy, frequents the home of [PERSON_NAME], a…" at bounding box center [309, 125] width 394 height 23
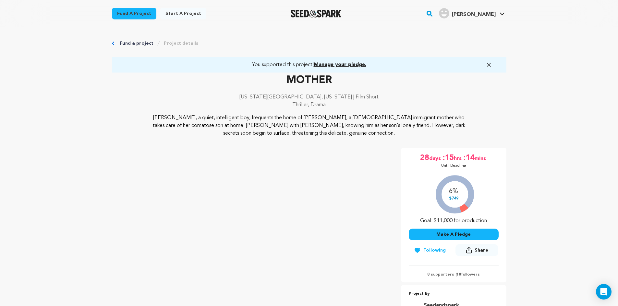
drag, startPoint x: 534, startPoint y: 179, endPoint x: 529, endPoint y: 177, distance: 5.8
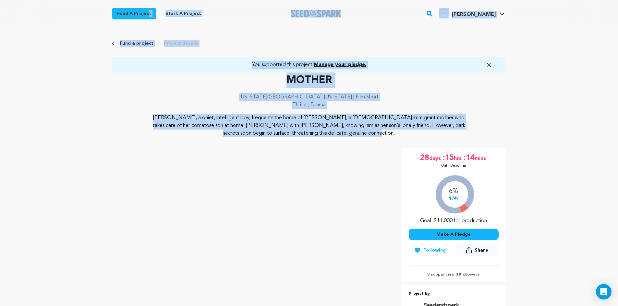
drag, startPoint x: 360, startPoint y: 140, endPoint x: 73, endPoint y: 24, distance: 309.8
drag, startPoint x: 77, startPoint y: 19, endPoint x: 352, endPoint y: 136, distance: 298.8
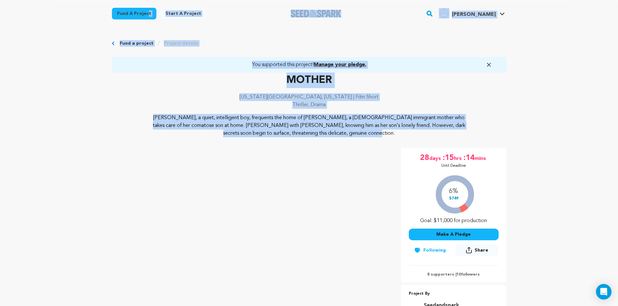
click at [352, 136] on p "[PERSON_NAME], a quiet, intelligent boy, frequents the home of [PERSON_NAME], a…" at bounding box center [308, 125] width 315 height 23
drag, startPoint x: 350, startPoint y: 137, endPoint x: 66, endPoint y: 23, distance: 305.8
